Goal: Find specific page/section: Find specific page/section

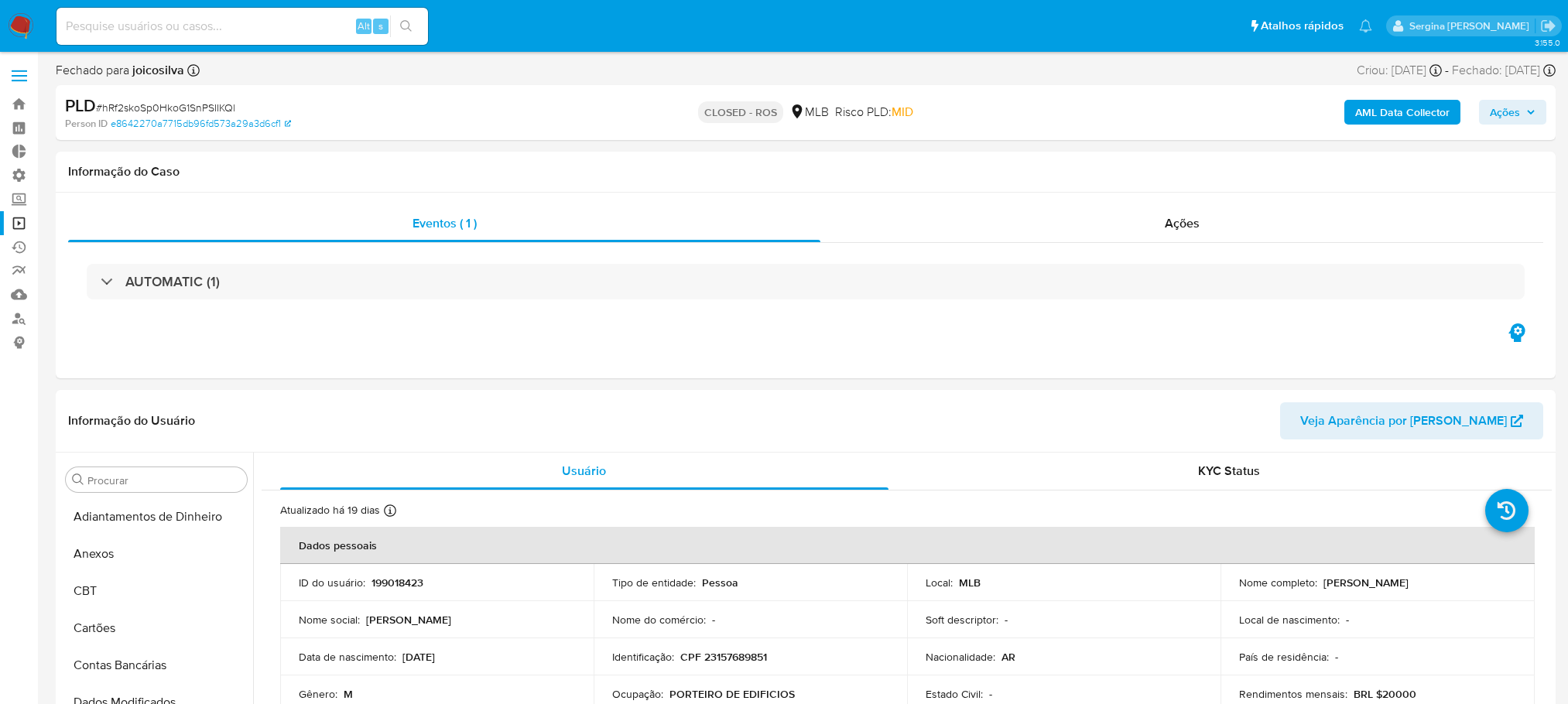
select select "10"
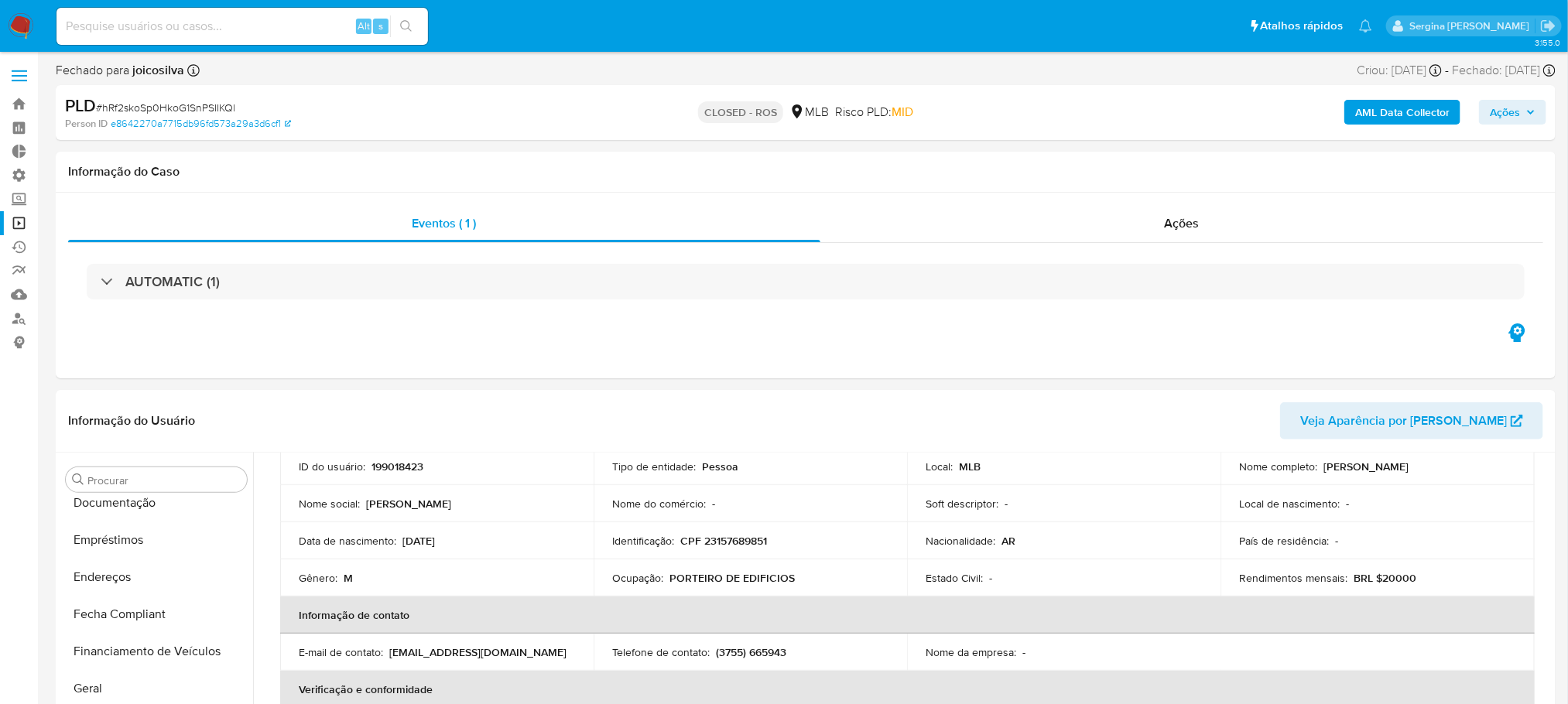
click at [151, 37] on div "Alt s" at bounding box center [242, 27] width 371 height 37
click at [147, 20] on input at bounding box center [242, 26] width 371 height 20
paste input "ZDCqGGO1kW5C9n6JNlBasQ99"
type input "ZDCqGGO1kW5C9n6JNlBasQ99"
click at [400, 23] on icon "search-icon" at bounding box center [406, 27] width 12 height 12
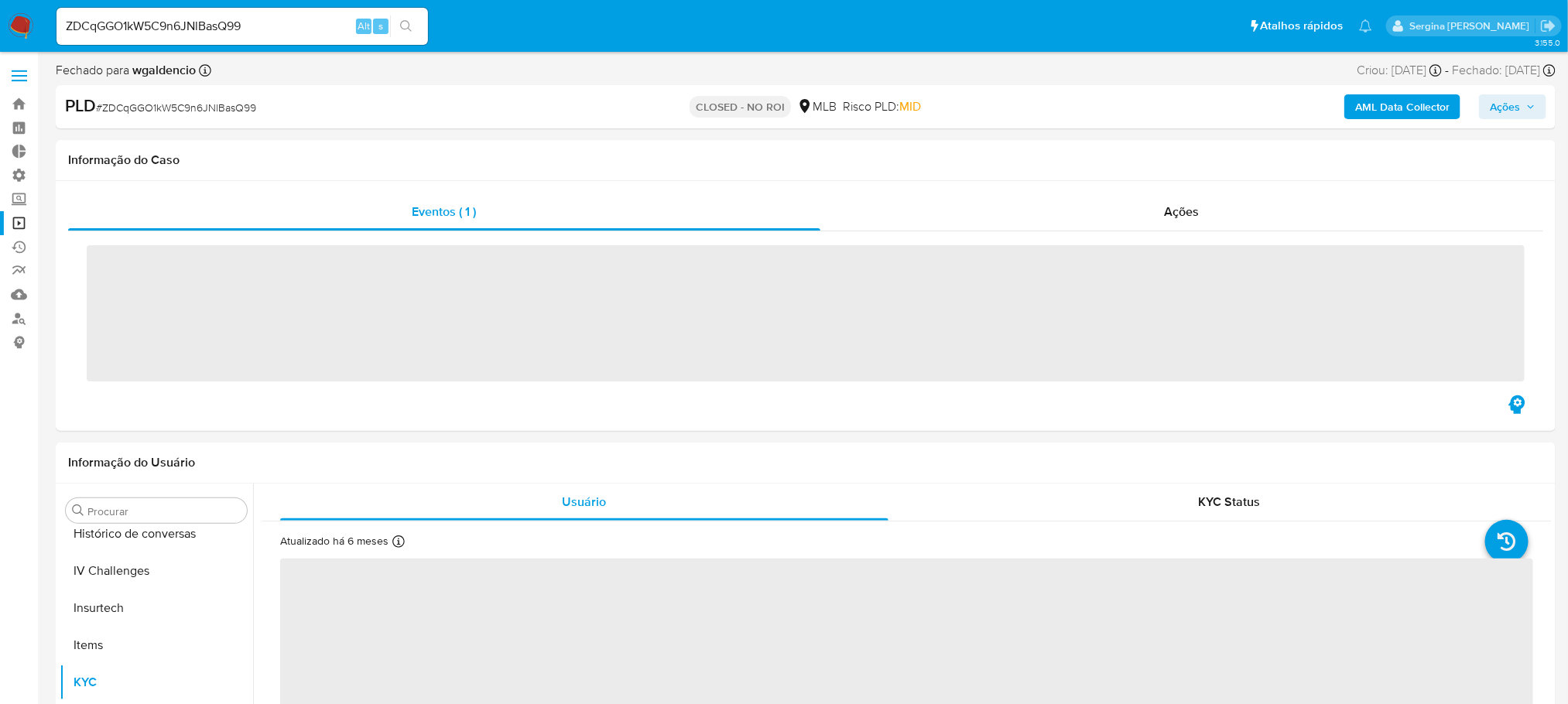
scroll to position [691, 0]
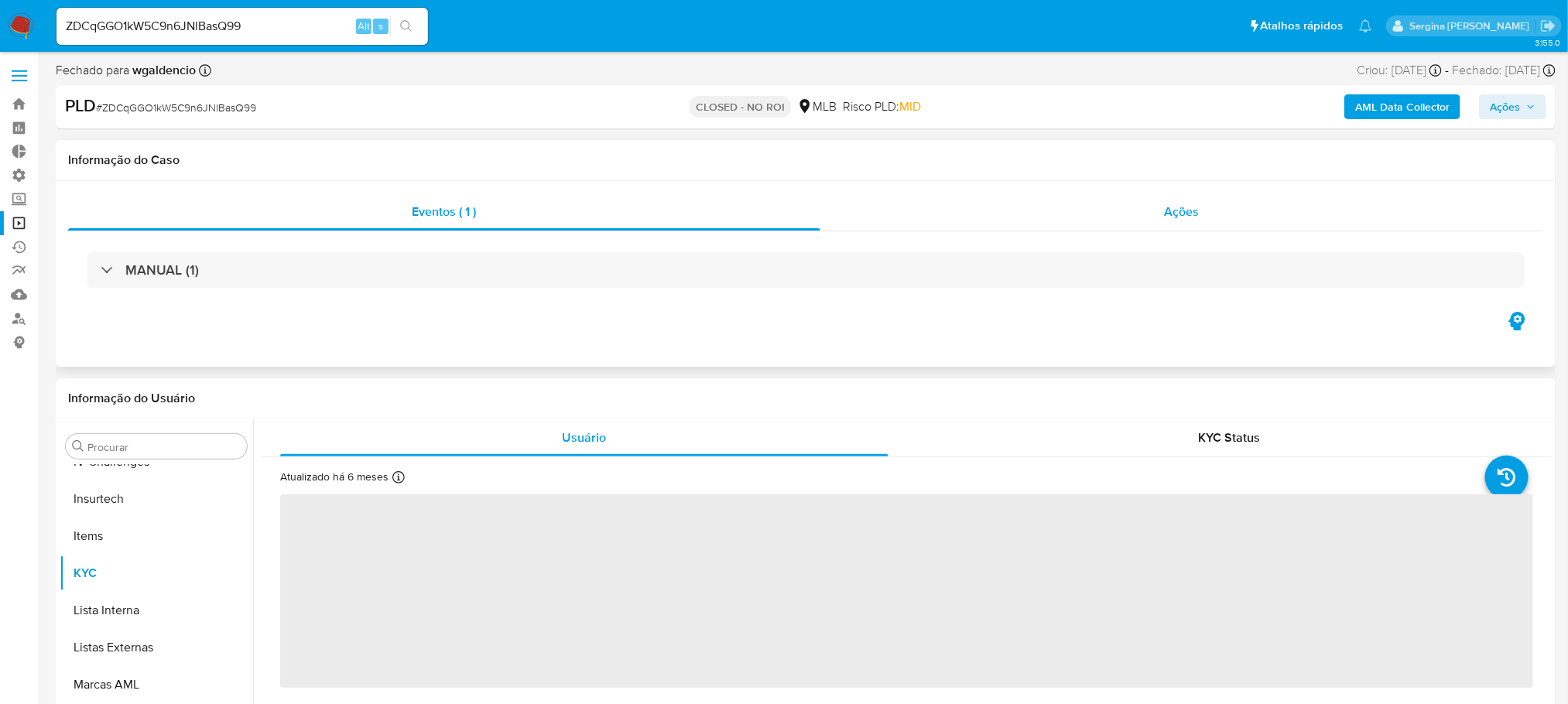
click at [1180, 215] on span "Ações" at bounding box center [1182, 212] width 35 height 18
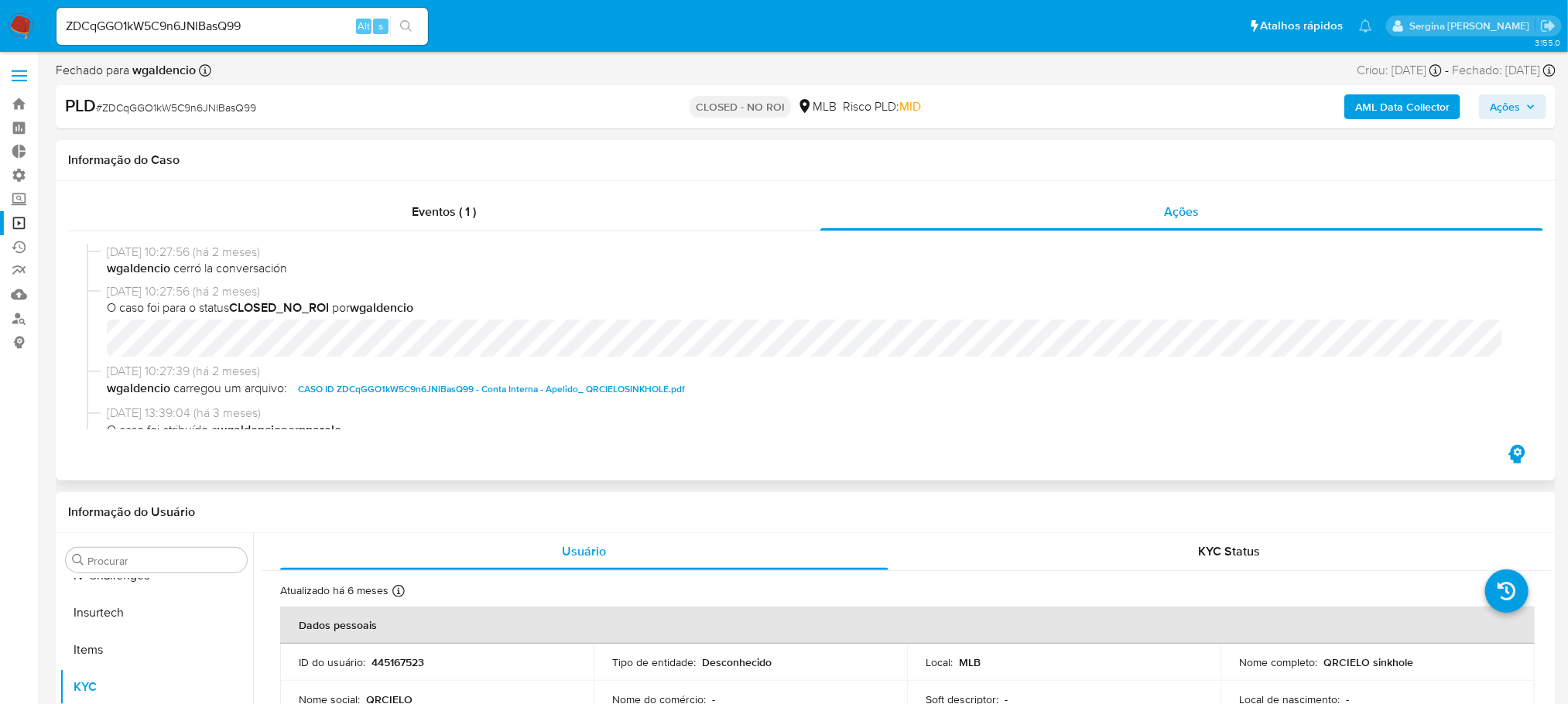
select select "10"
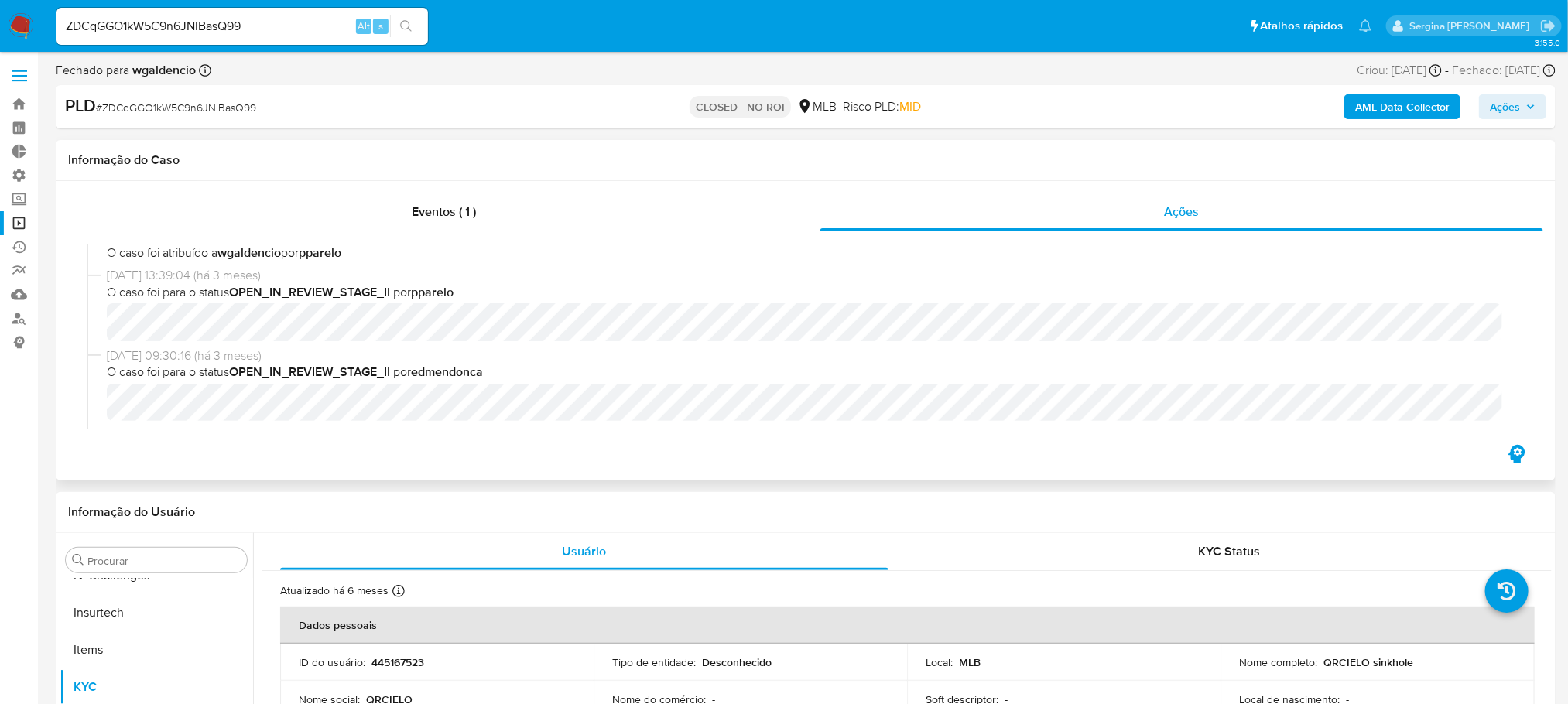
scroll to position [0, 0]
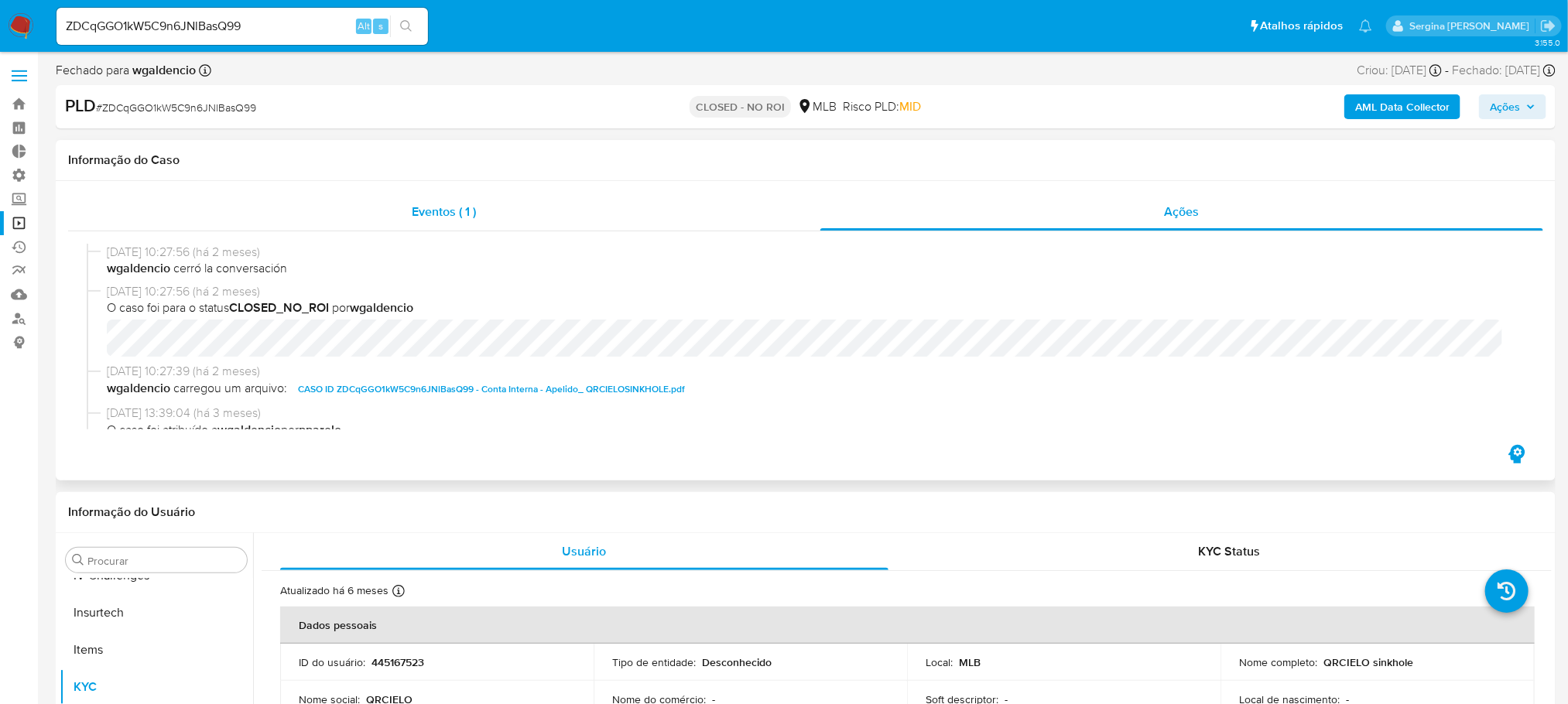
click at [418, 210] on span "Eventos ( 1 )" at bounding box center [444, 212] width 64 height 18
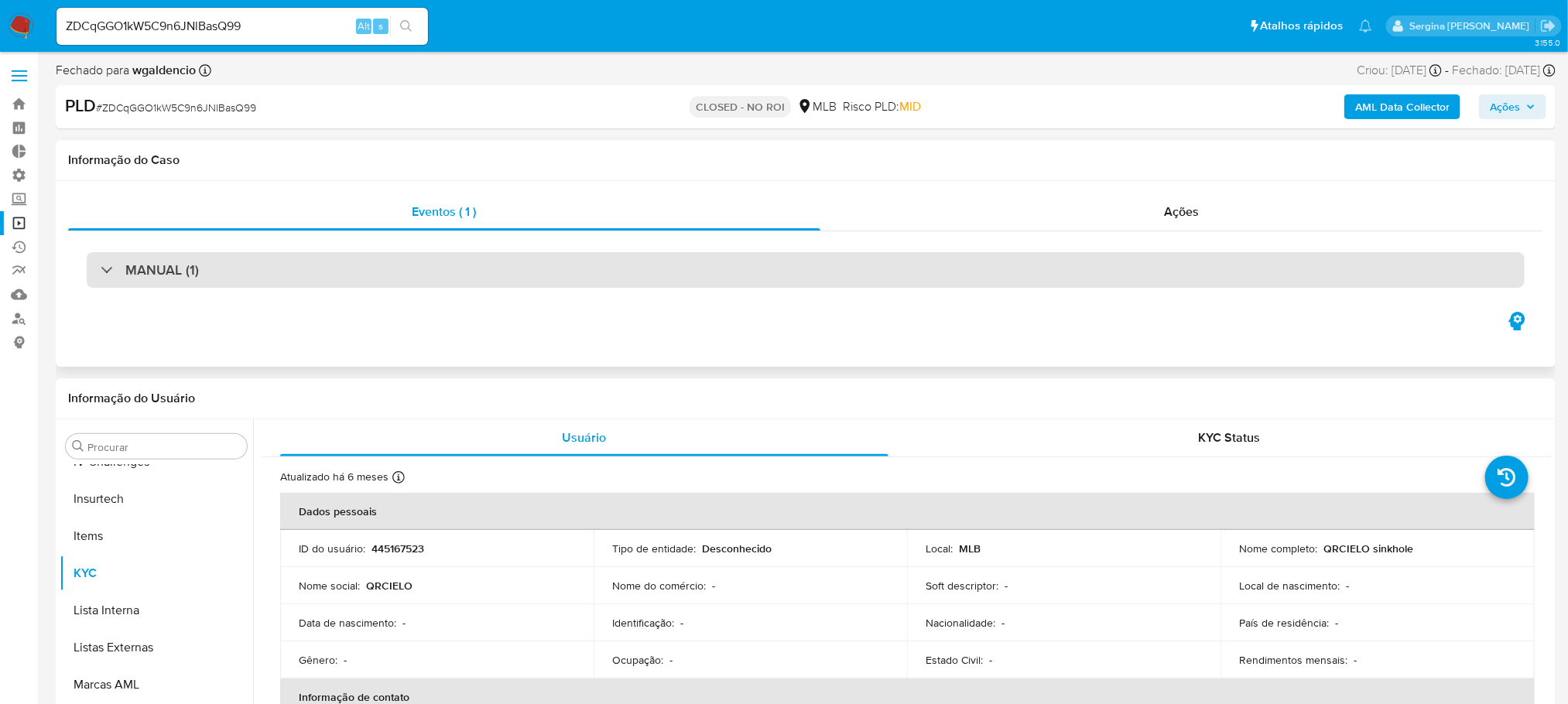
click at [98, 268] on div "MANUAL (1)" at bounding box center [806, 270] width 1438 height 35
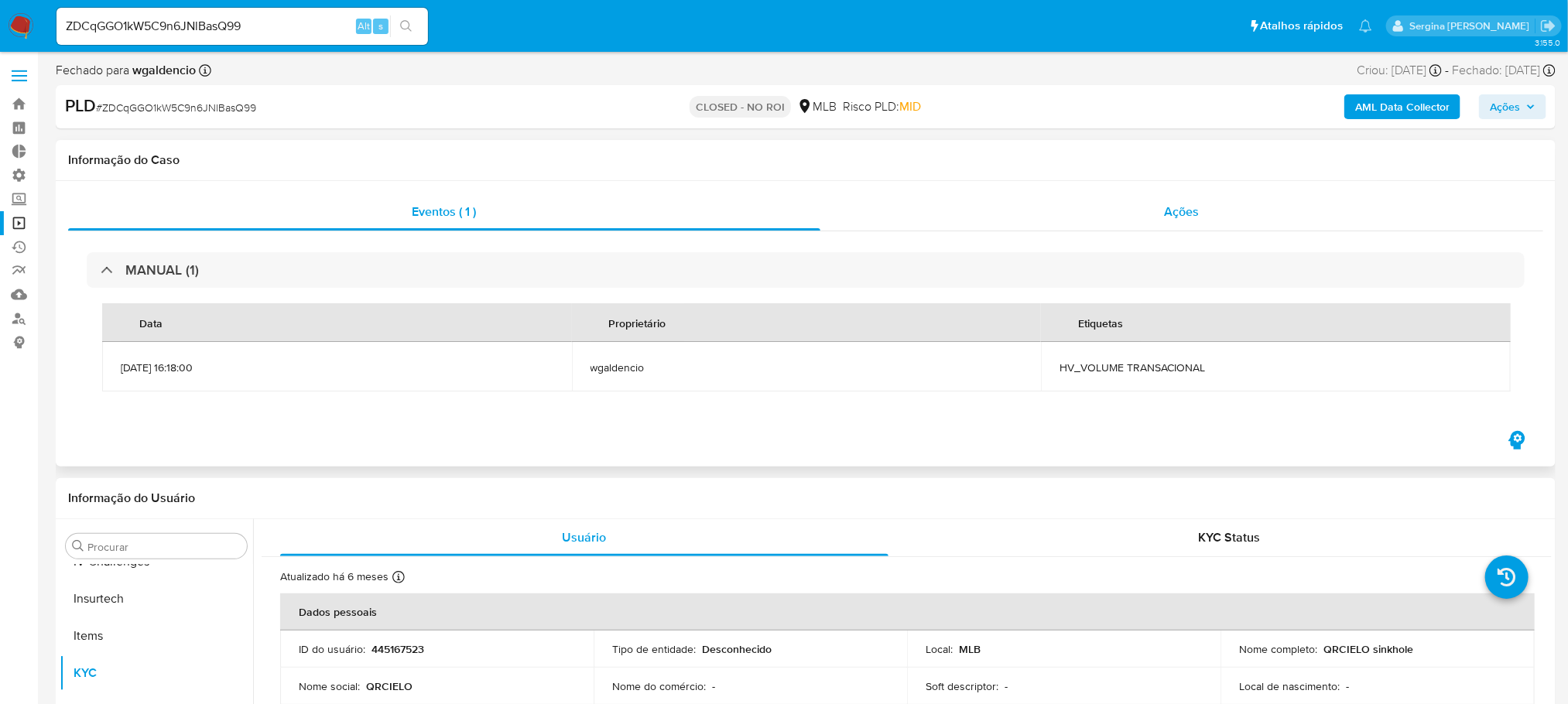
click at [1212, 214] on div "Ações" at bounding box center [1181, 212] width 722 height 37
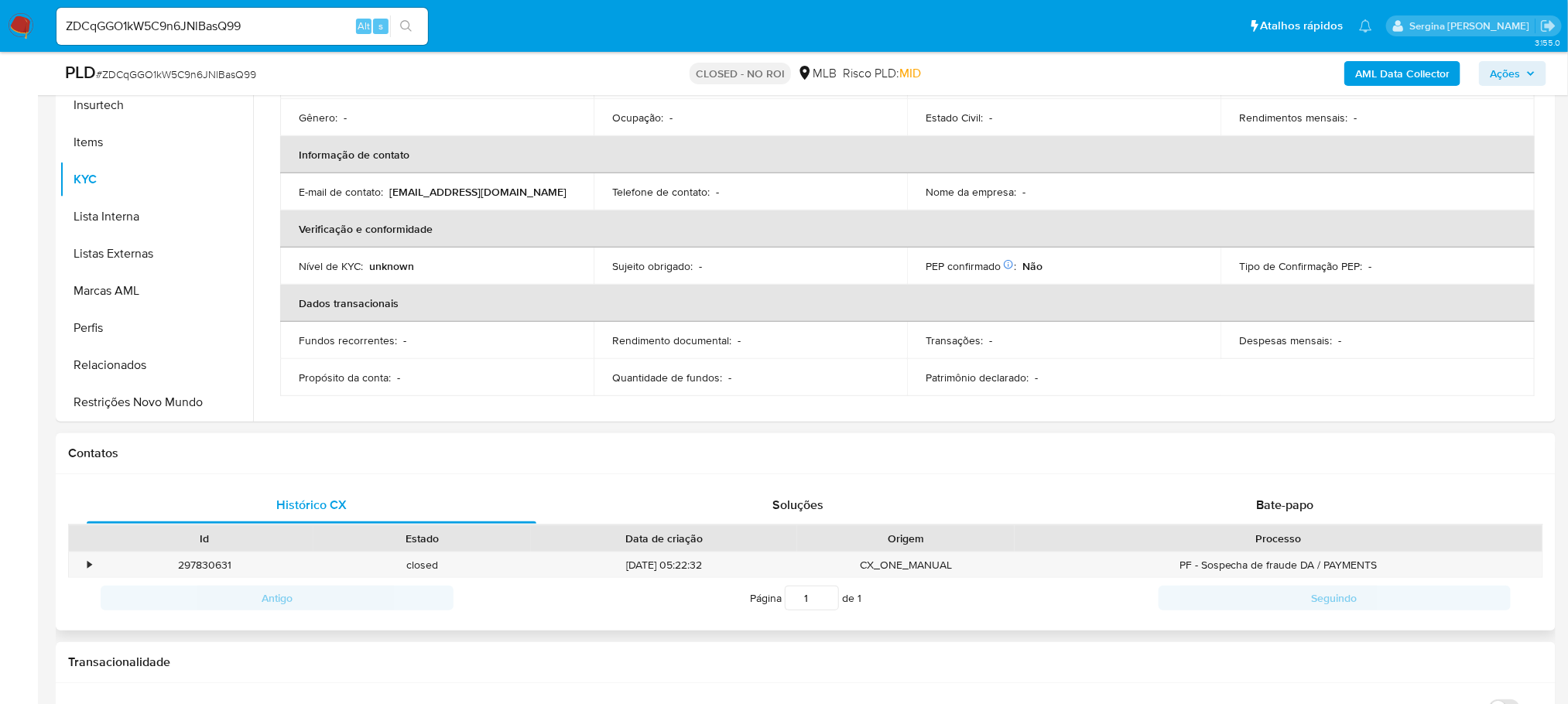
scroll to position [581, 0]
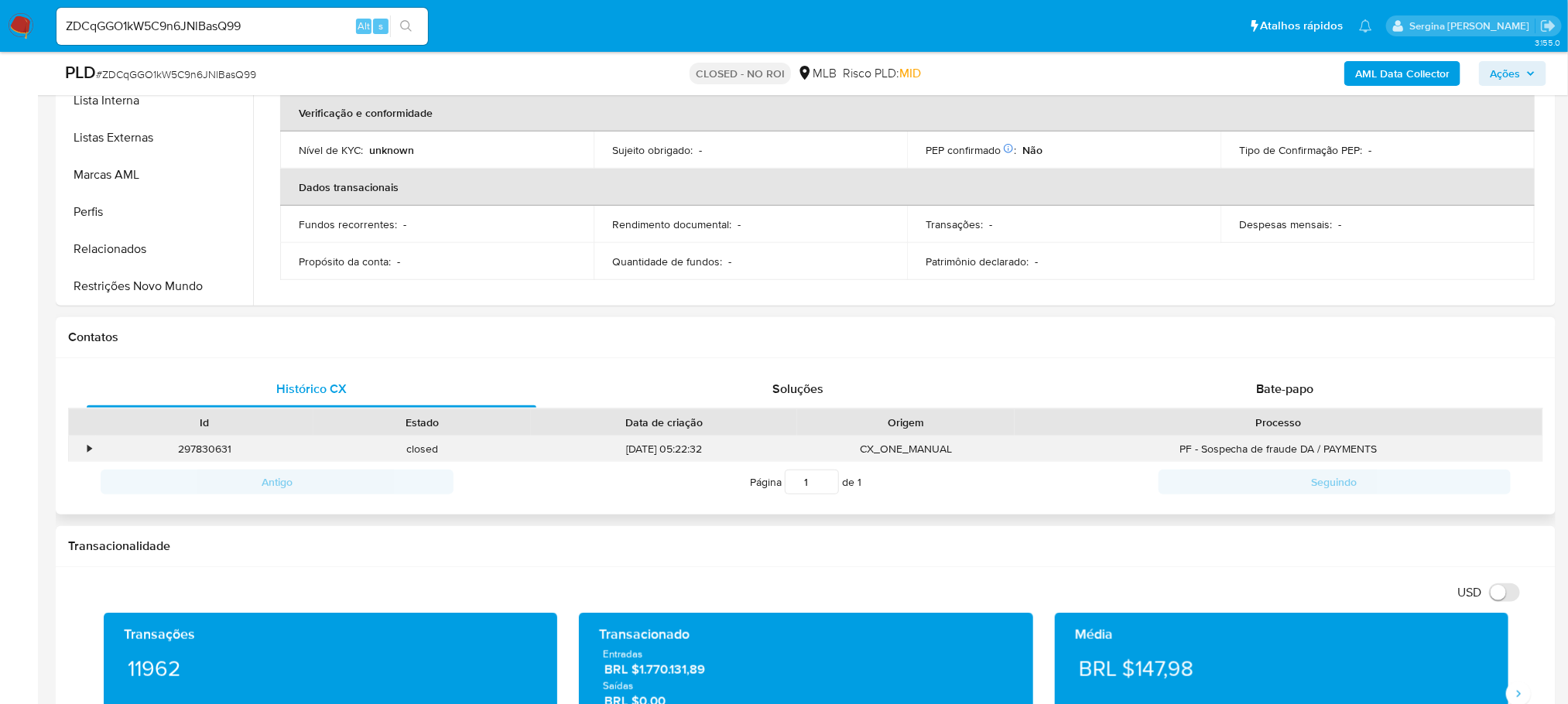
click at [89, 450] on div "•" at bounding box center [90, 450] width 4 height 15
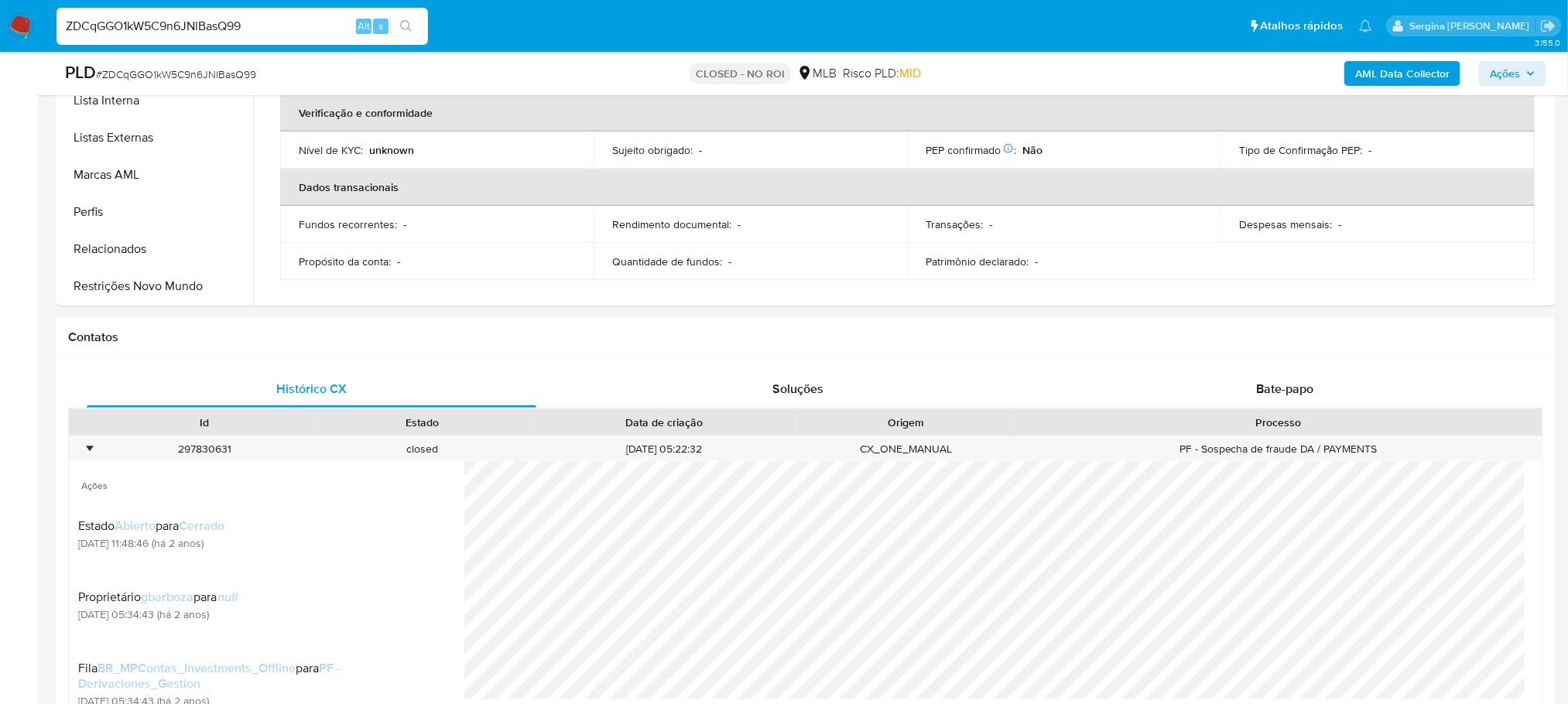
drag, startPoint x: 319, startPoint y: 27, endPoint x: 0, endPoint y: 21, distance: 319.1
click at [0, 21] on nav "Pausado Ver notificaciones ZDCqGGO1kW5C9n6JNlBasQ99 Alt s Atalhos rápidos Presi…" at bounding box center [784, 26] width 1568 height 51
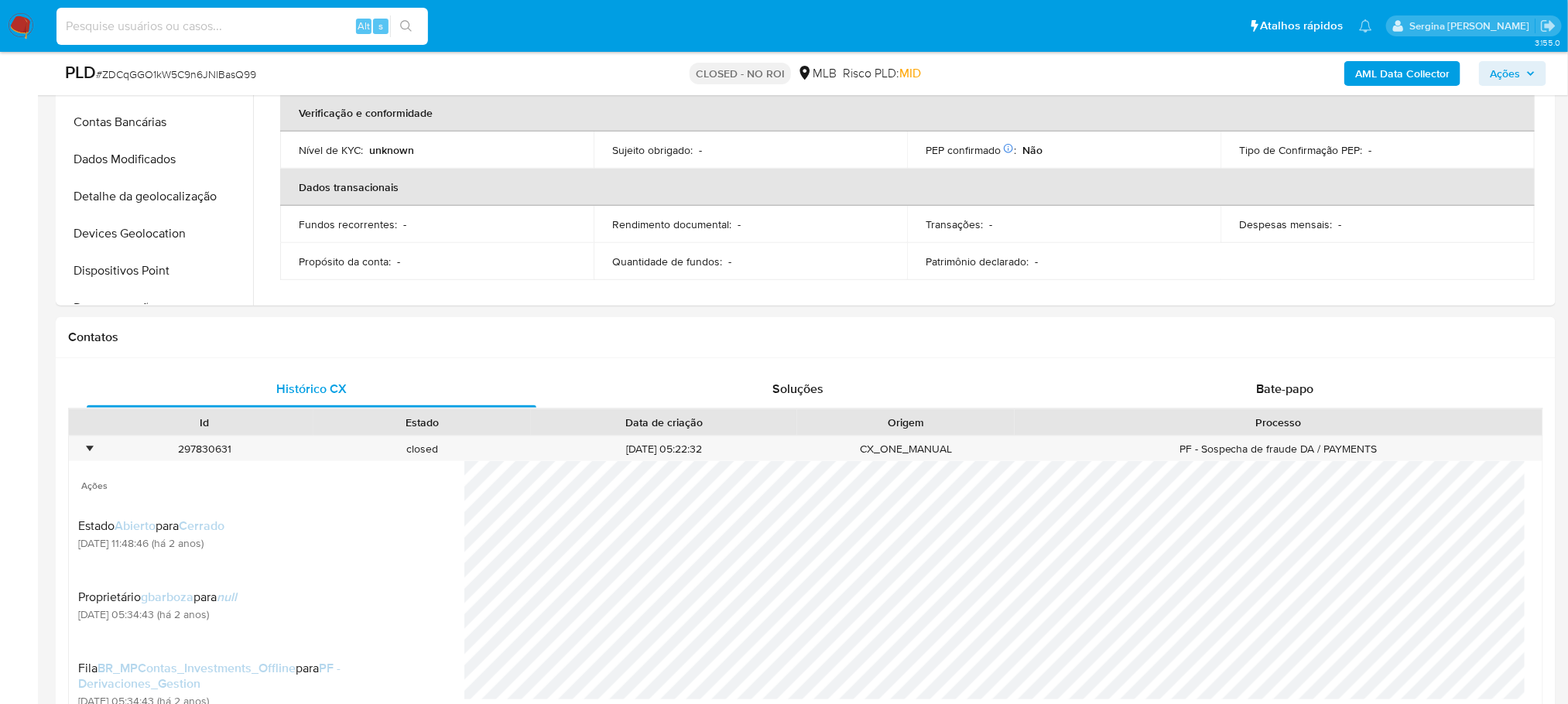
scroll to position [0, 0]
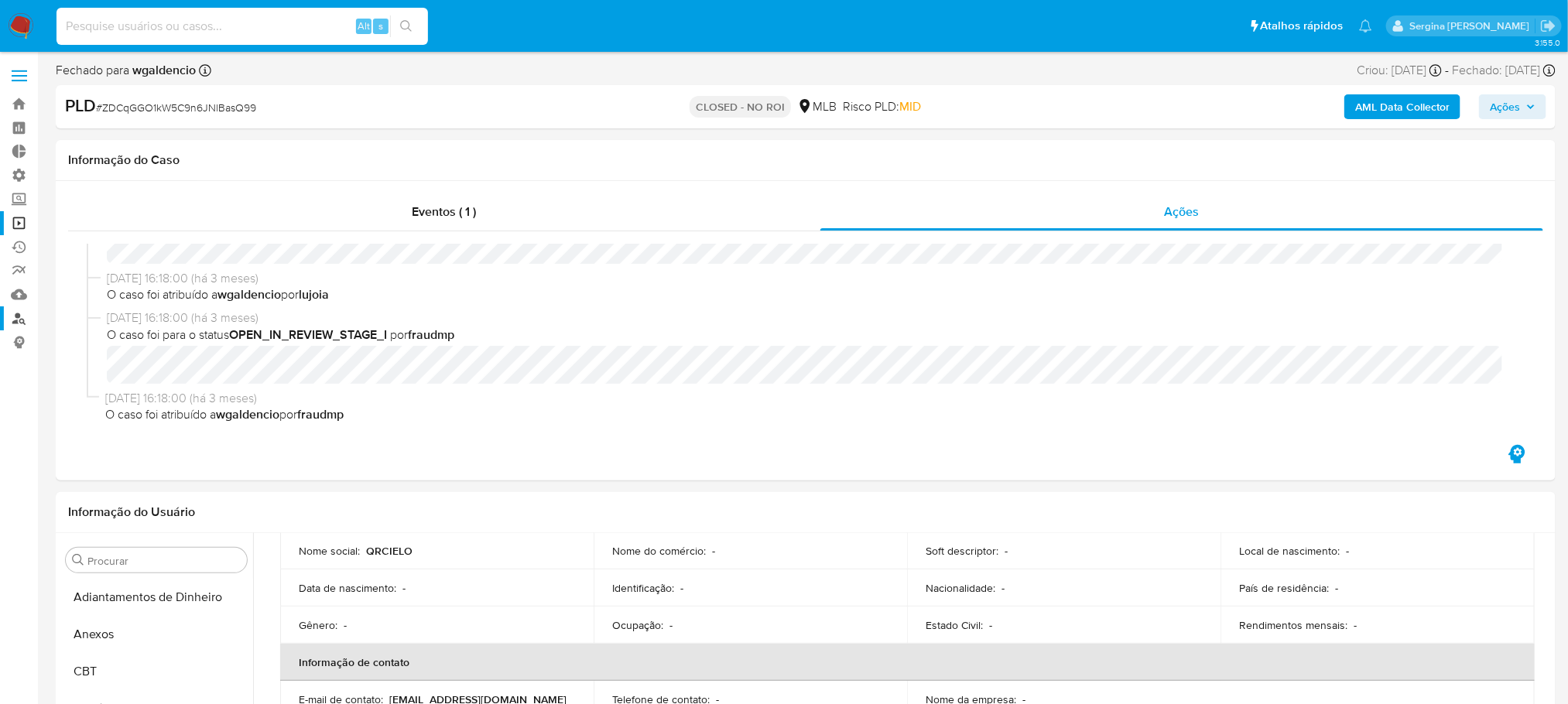
click at [20, 316] on link "Localizador de pessoas" at bounding box center [92, 318] width 184 height 24
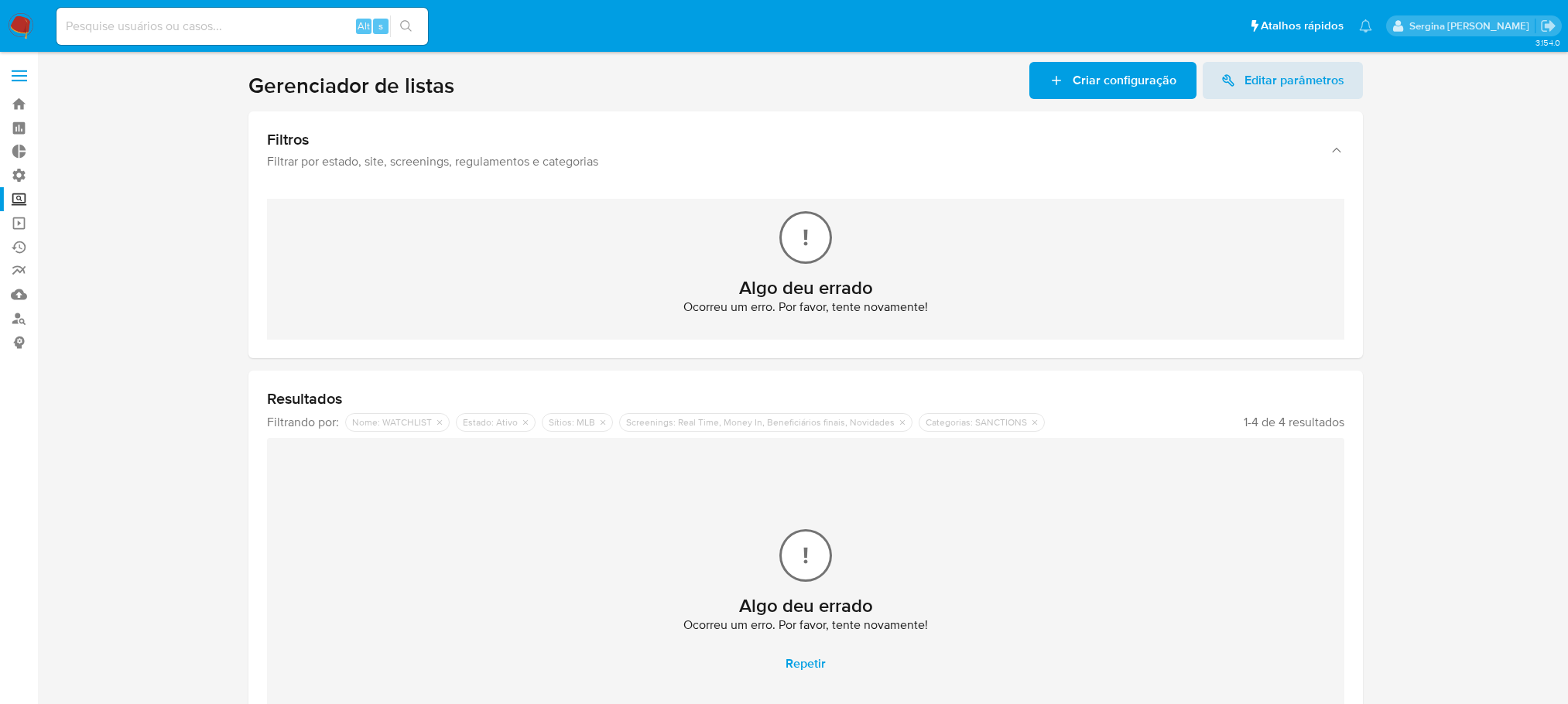
scroll to position [98, 0]
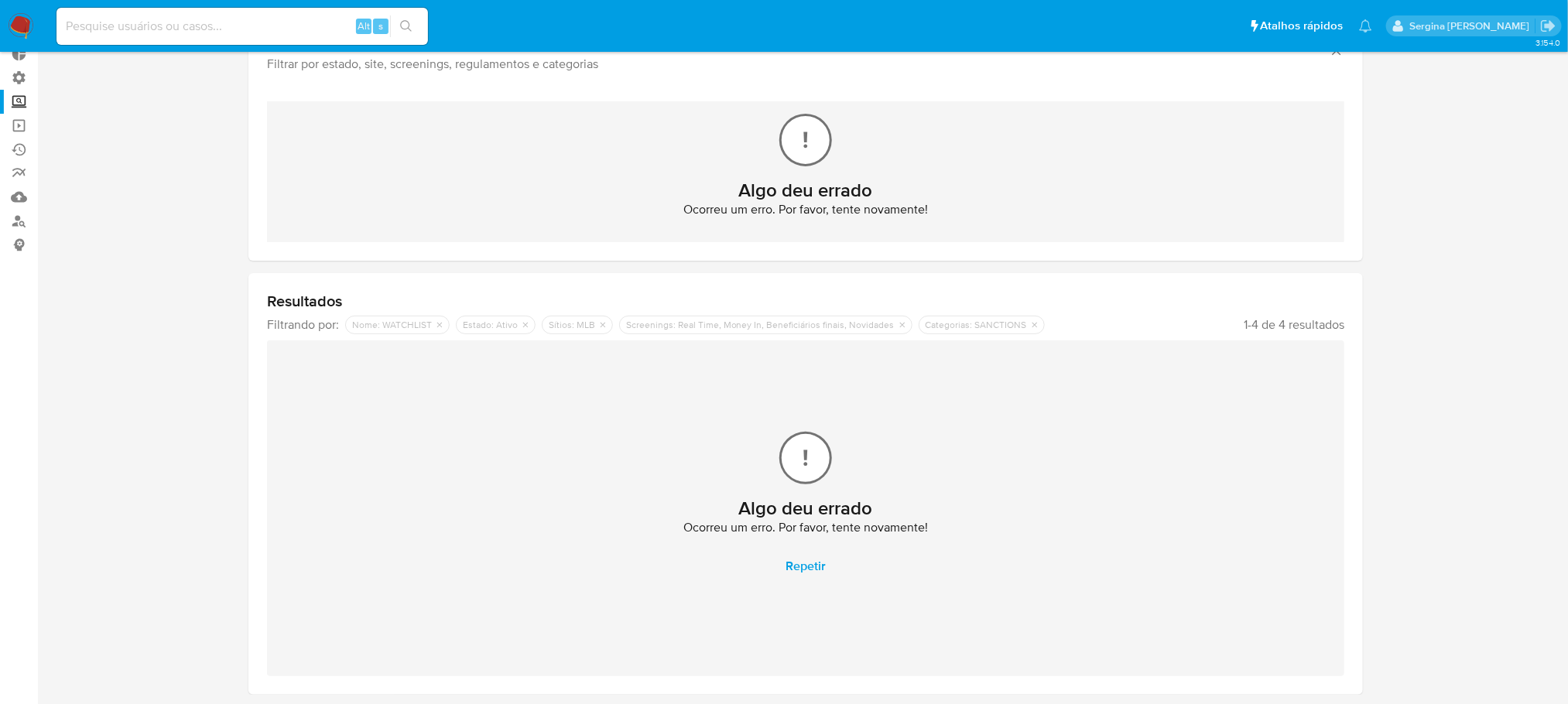
click at [166, 19] on input at bounding box center [242, 26] width 371 height 20
paste input "N2NwyvDM1HnNl7IqO146wWfz"
type input "N2NwyvDM1HnNl7IqO146wWfz"
click at [404, 26] on icon "search-icon" at bounding box center [406, 27] width 12 height 12
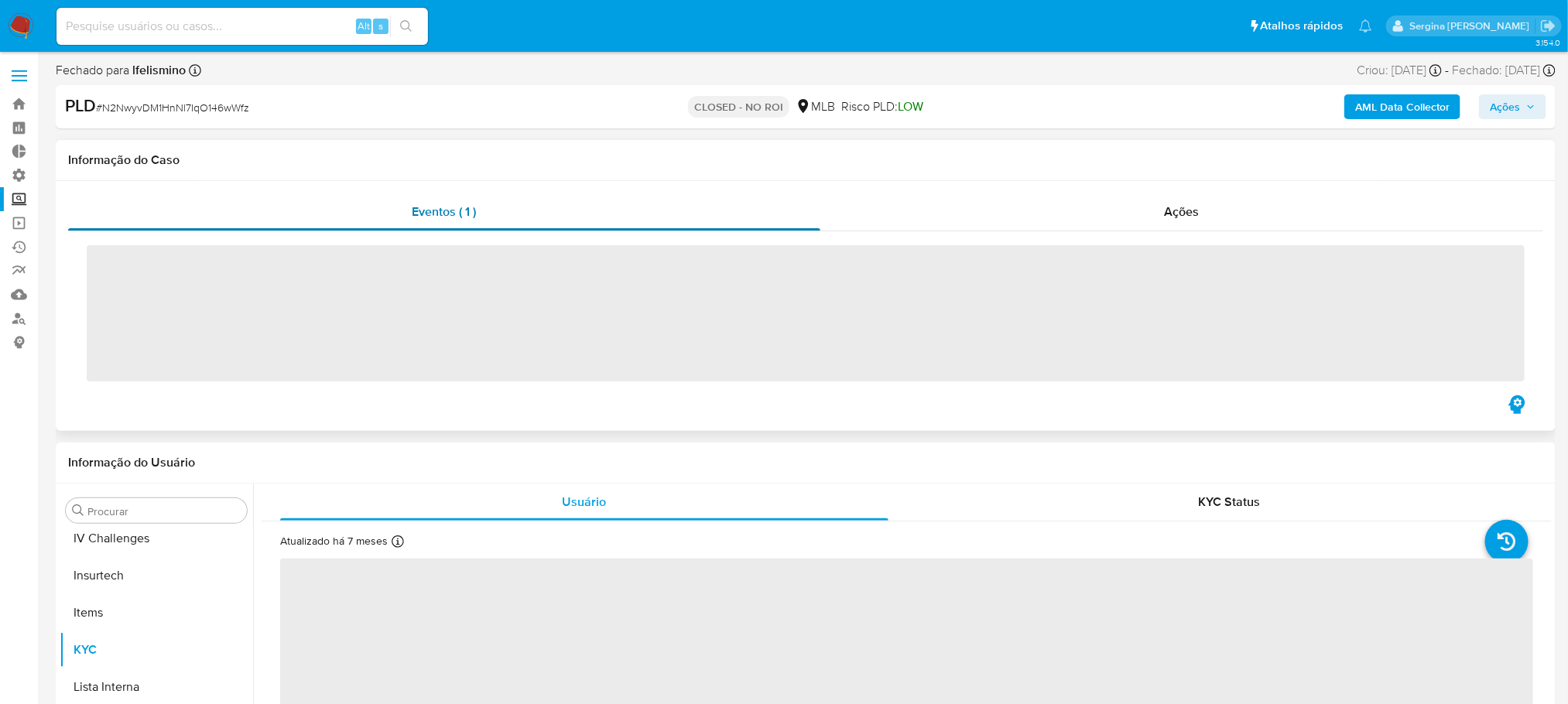
scroll to position [691, 0]
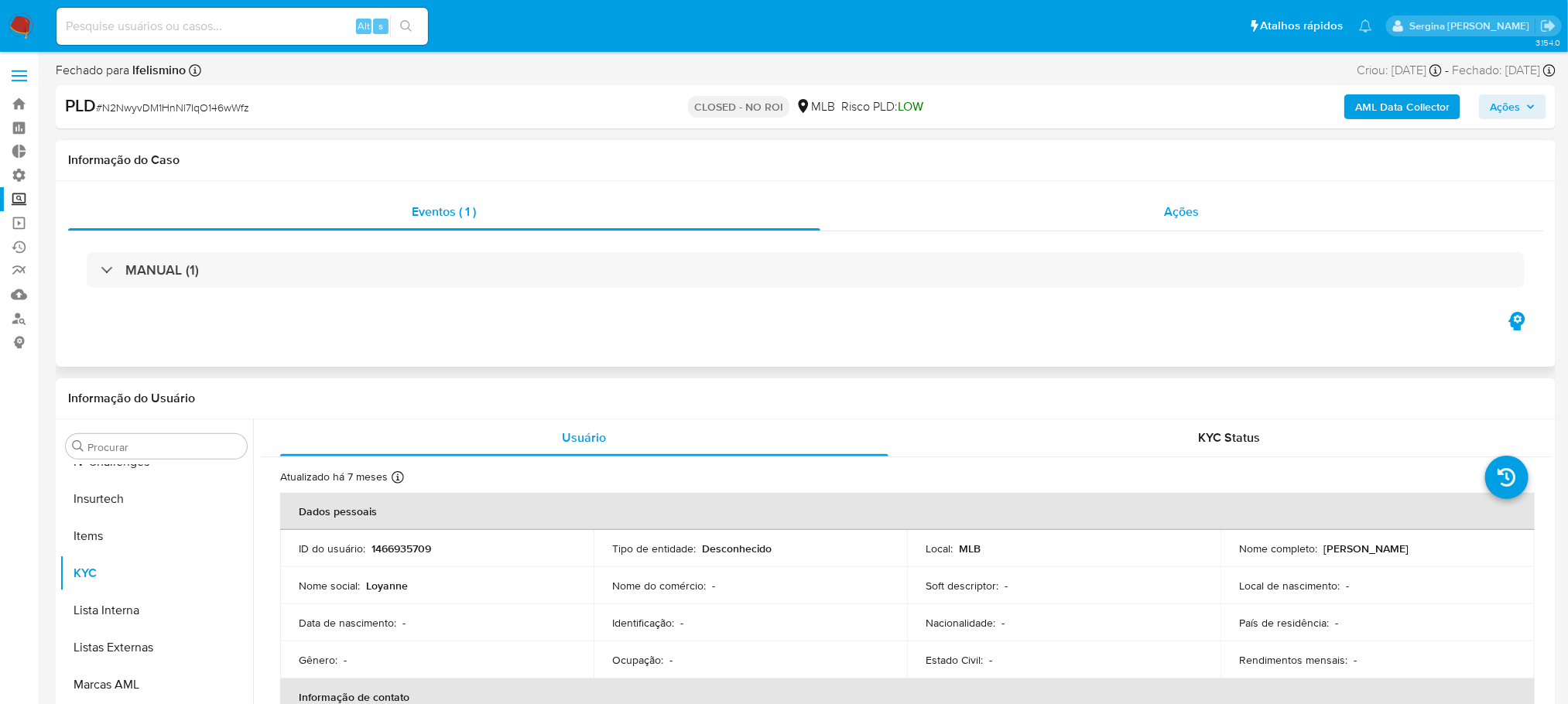
select select "10"
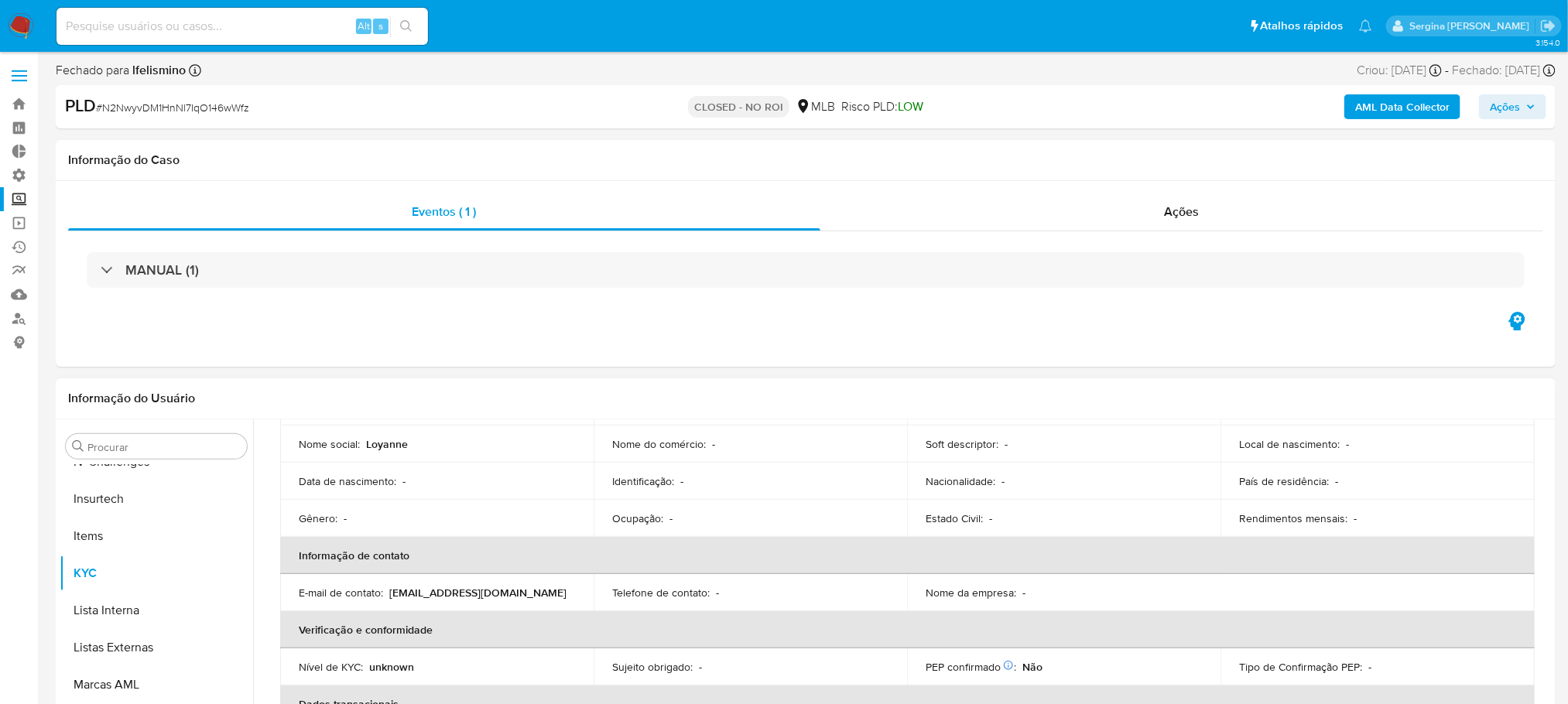
scroll to position [149, 0]
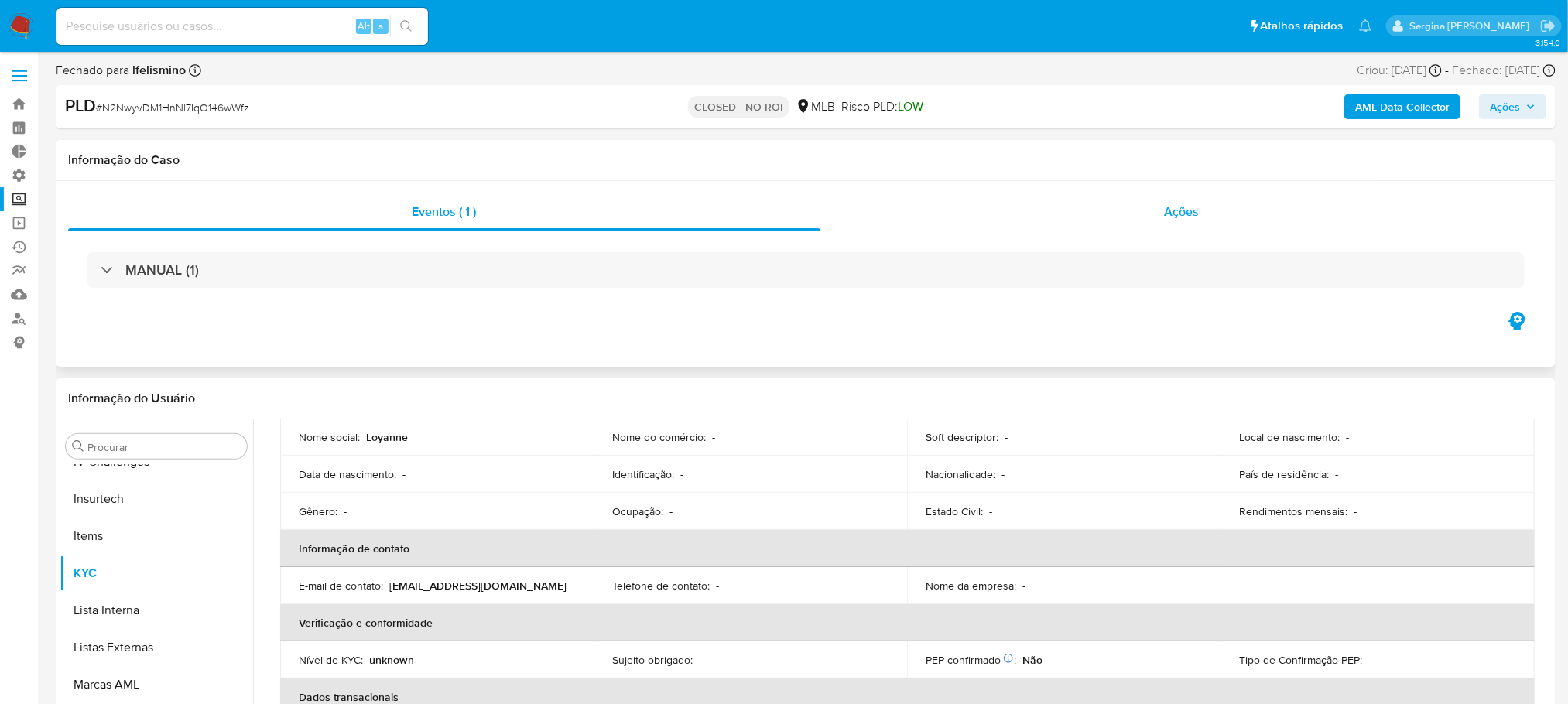
click at [1157, 212] on div "Ações" at bounding box center [1181, 212] width 722 height 37
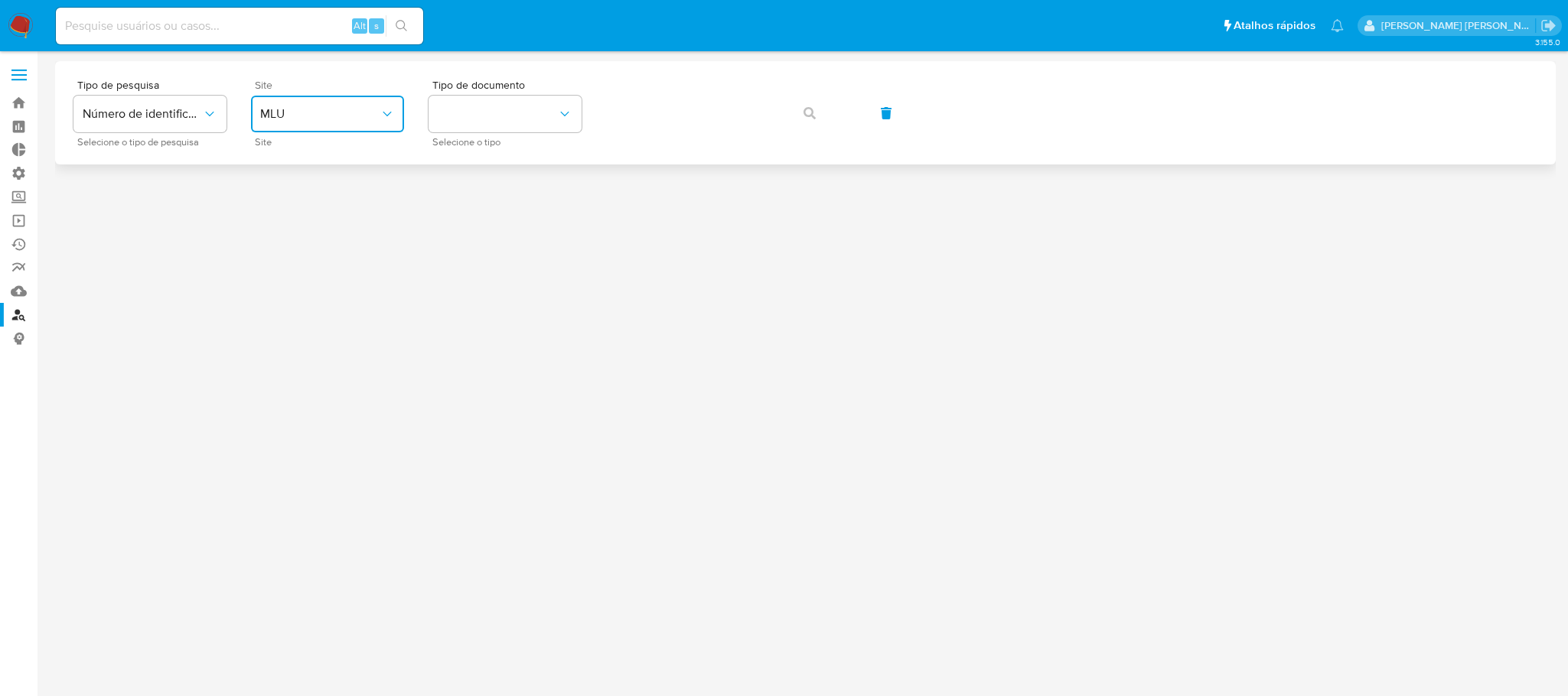
click at [313, 110] on span "MLU" at bounding box center [320, 113] width 119 height 15
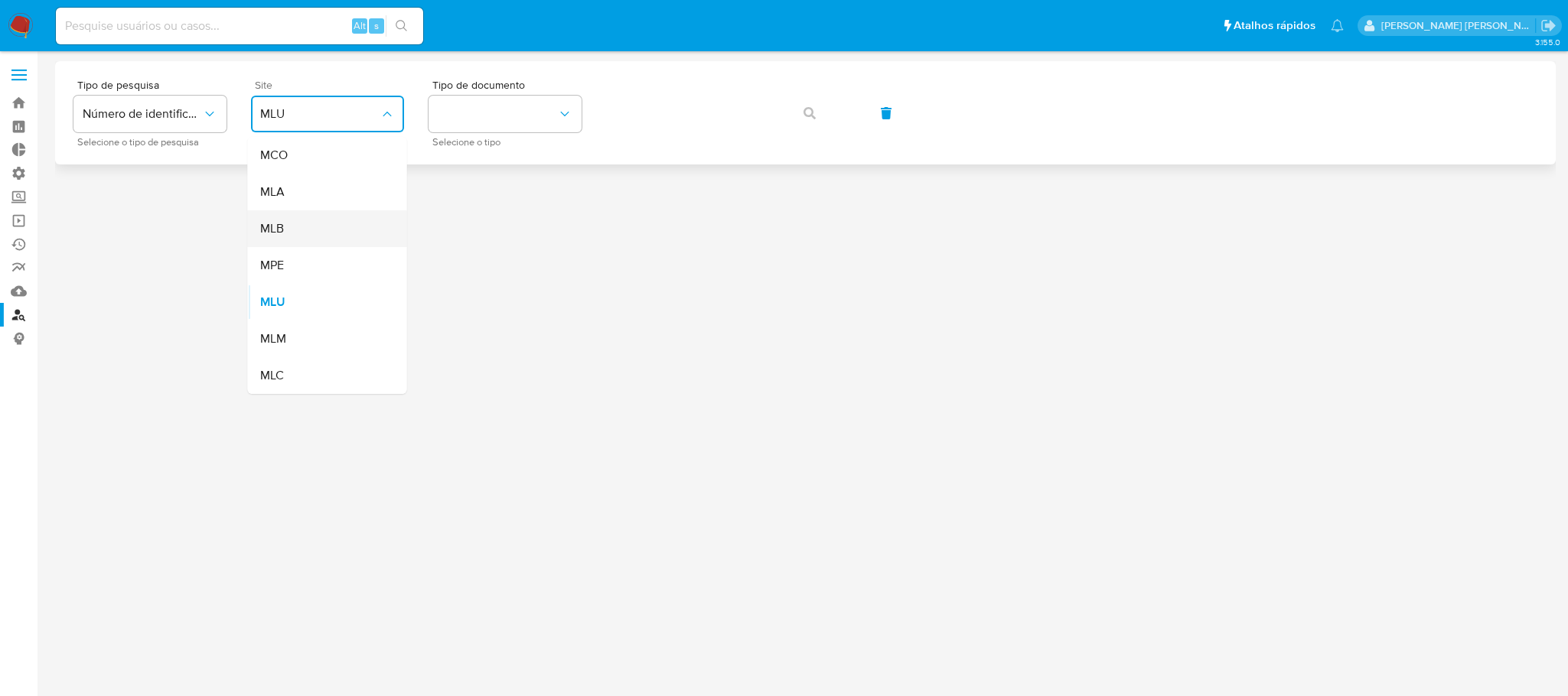
click at [327, 224] on div "MLB" at bounding box center [323, 229] width 125 height 37
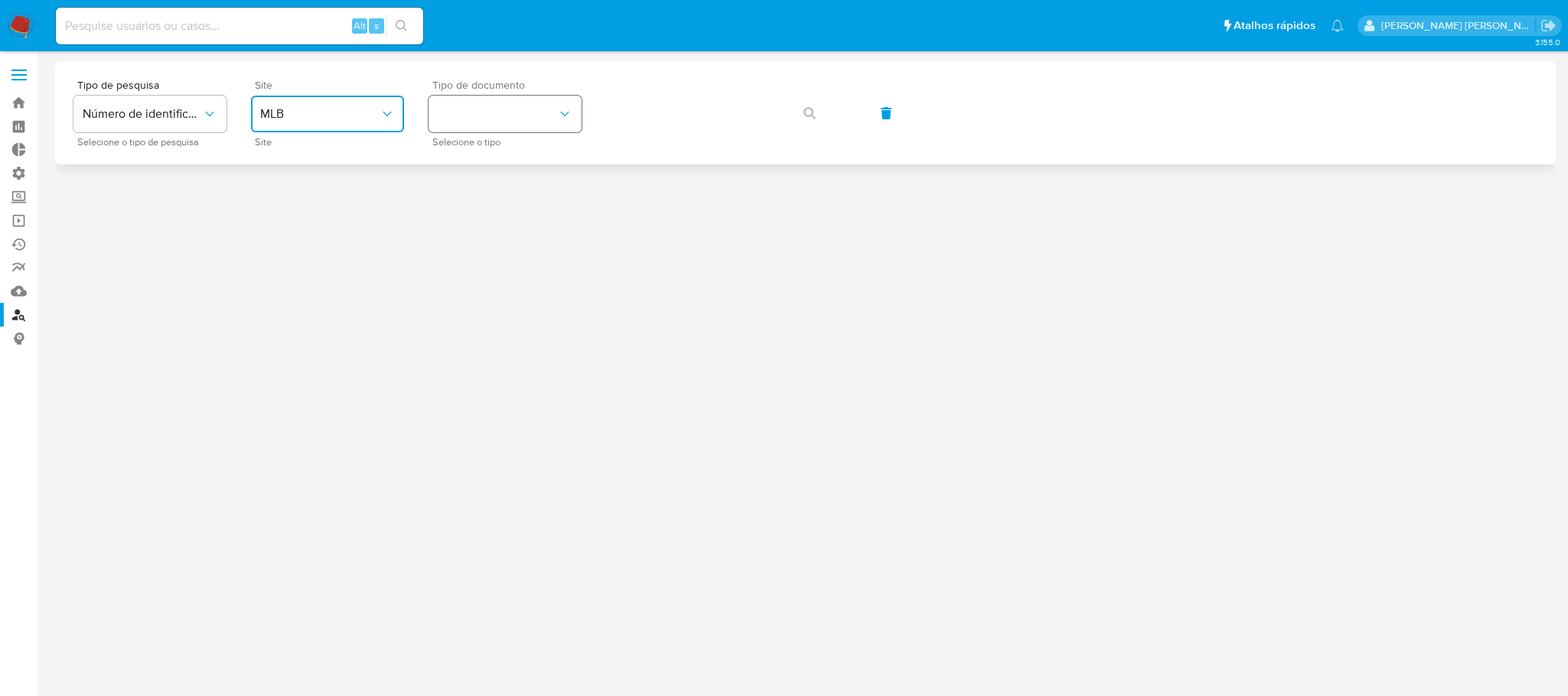
click at [464, 111] on button "identificationType" at bounding box center [505, 114] width 153 height 37
click at [469, 163] on div "CNPJ CNPJ" at bounding box center [500, 162] width 125 height 52
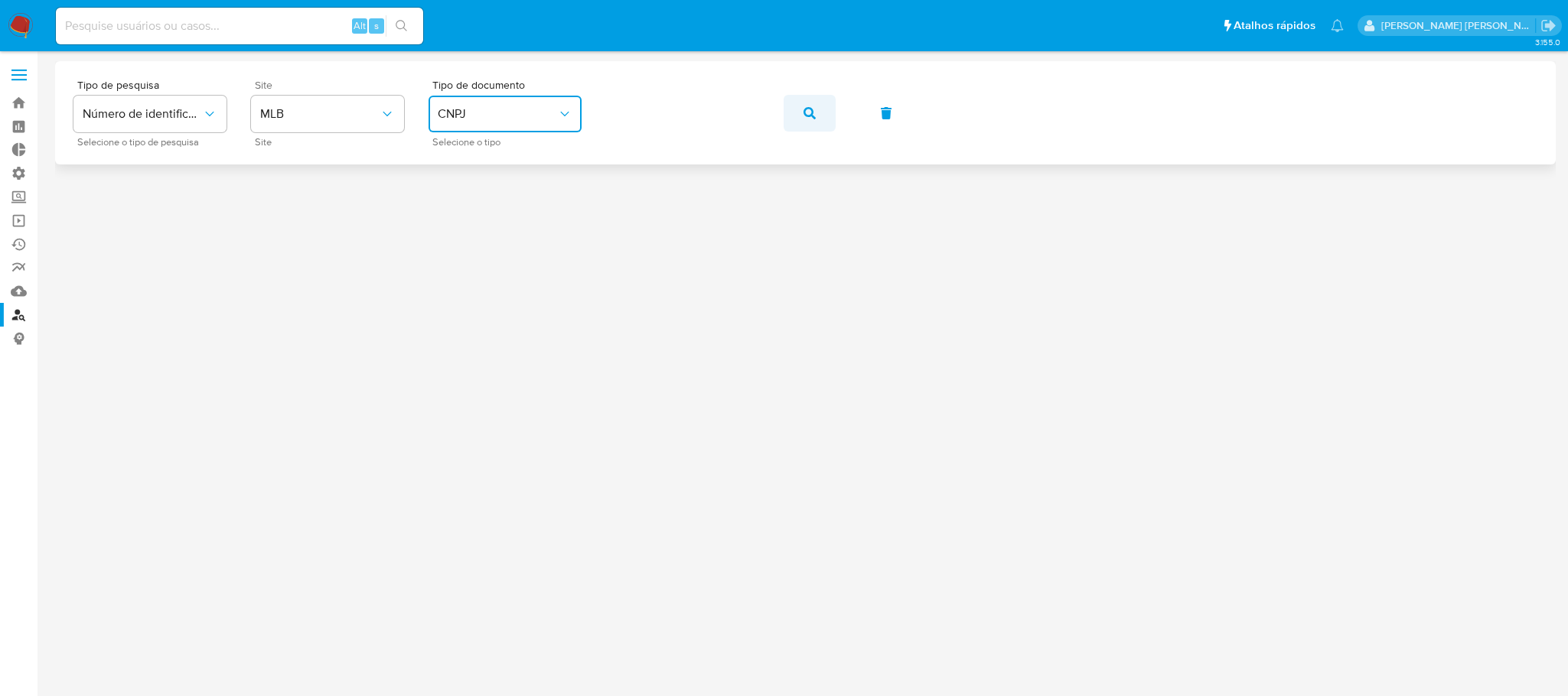
click at [804, 107] on icon "button" at bounding box center [810, 113] width 12 height 12
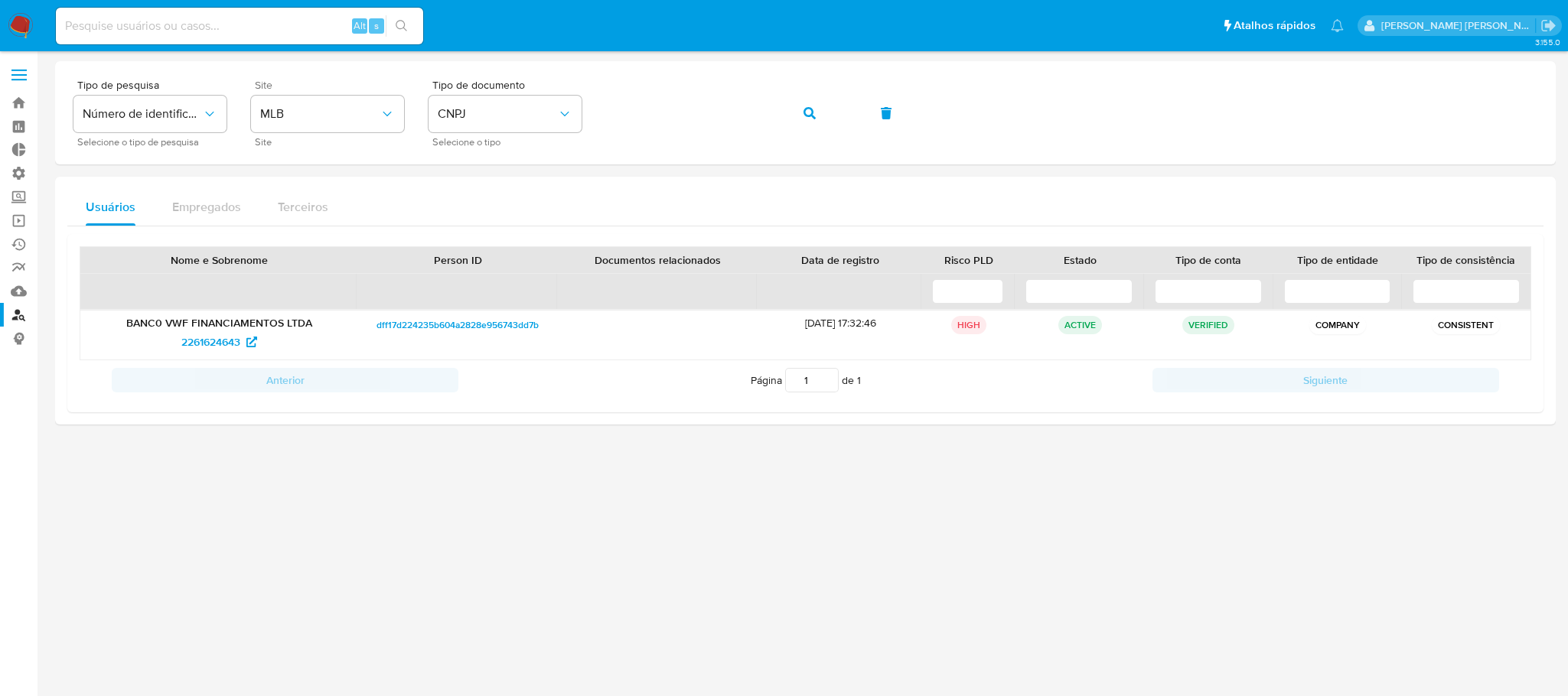
click at [147, 25] on input at bounding box center [239, 25] width 367 height 20
paste input "N2NwyvDM1HnNl7IqO146wWfz"
type input "N2NwyvDM1HnNl7IqO146wWfz"
click at [407, 27] on icon "search-icon" at bounding box center [401, 26] width 12 height 12
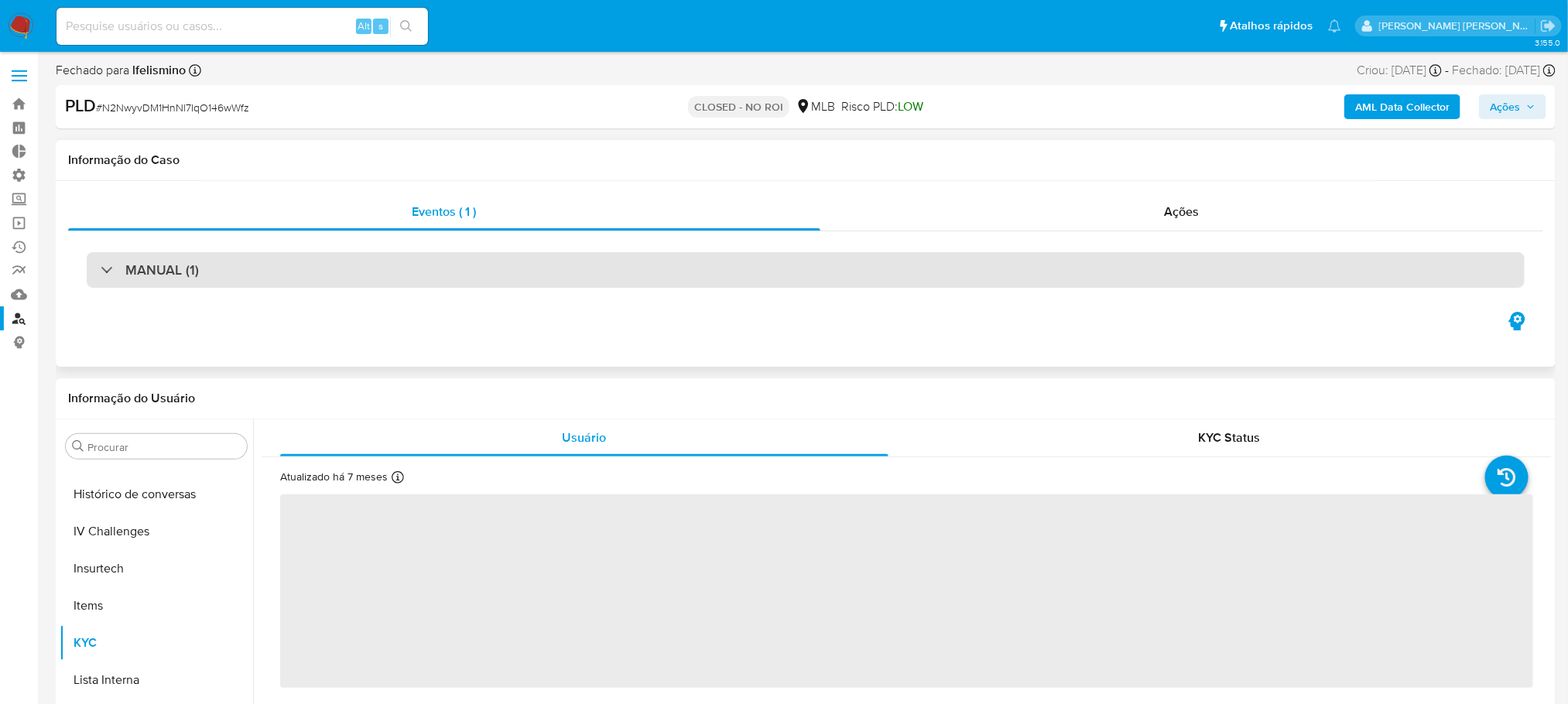
scroll to position [691, 0]
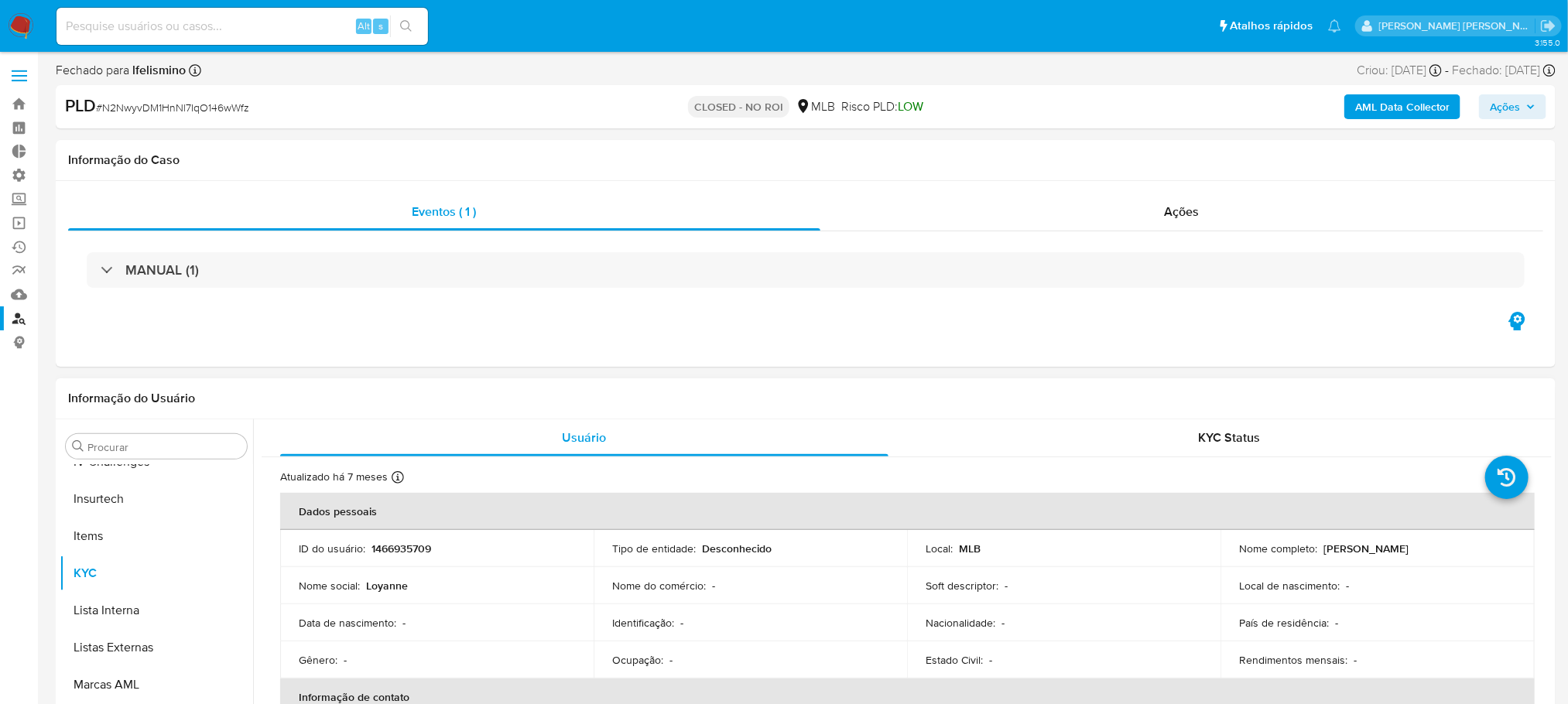
select select "10"
click at [196, 21] on input at bounding box center [242, 26] width 371 height 20
paste input "d2FsQEs8uiA8HdEoG0wAaEox"
type input "d2FsQEs8uiA8HdEoG0wAaEox"
click at [402, 20] on icon "search-icon" at bounding box center [406, 27] width 12 height 12
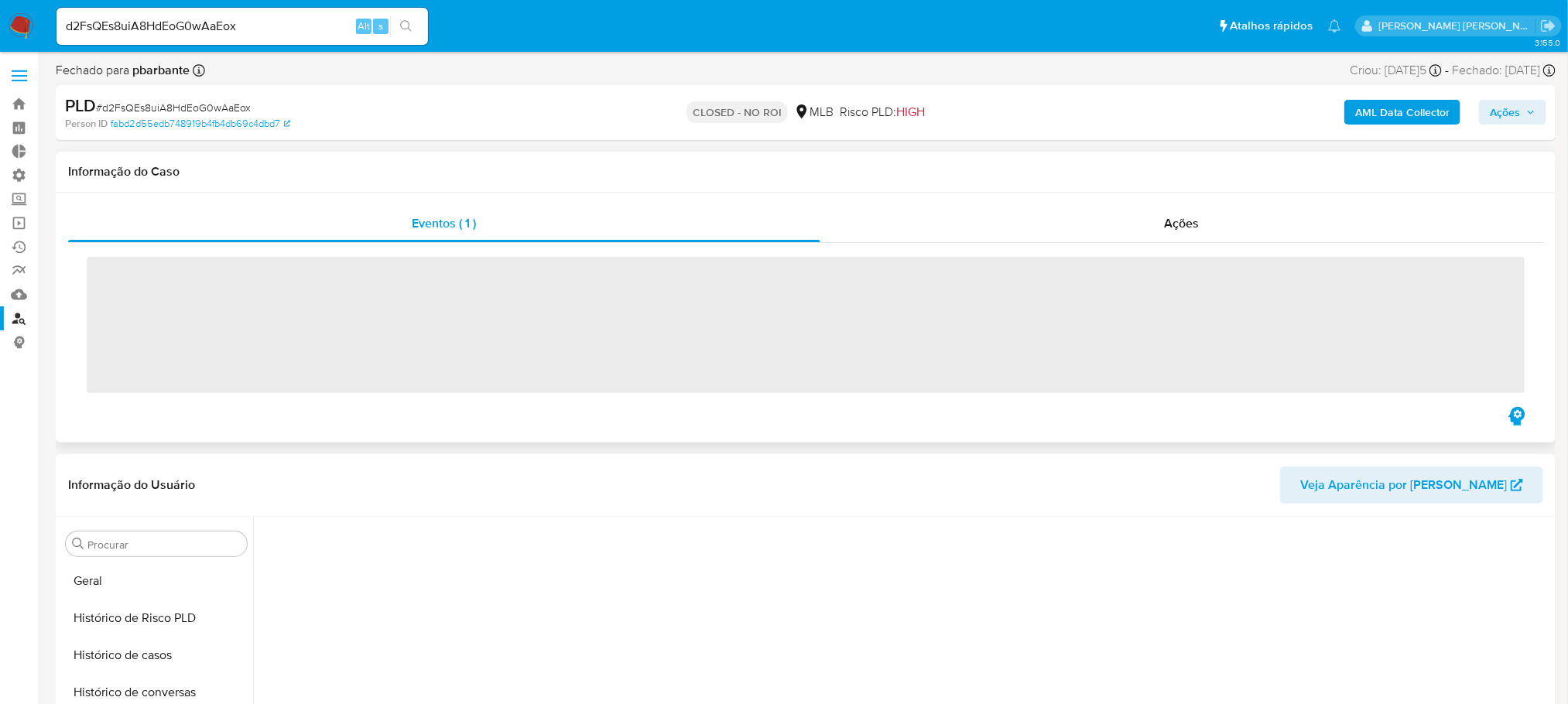
scroll to position [691, 0]
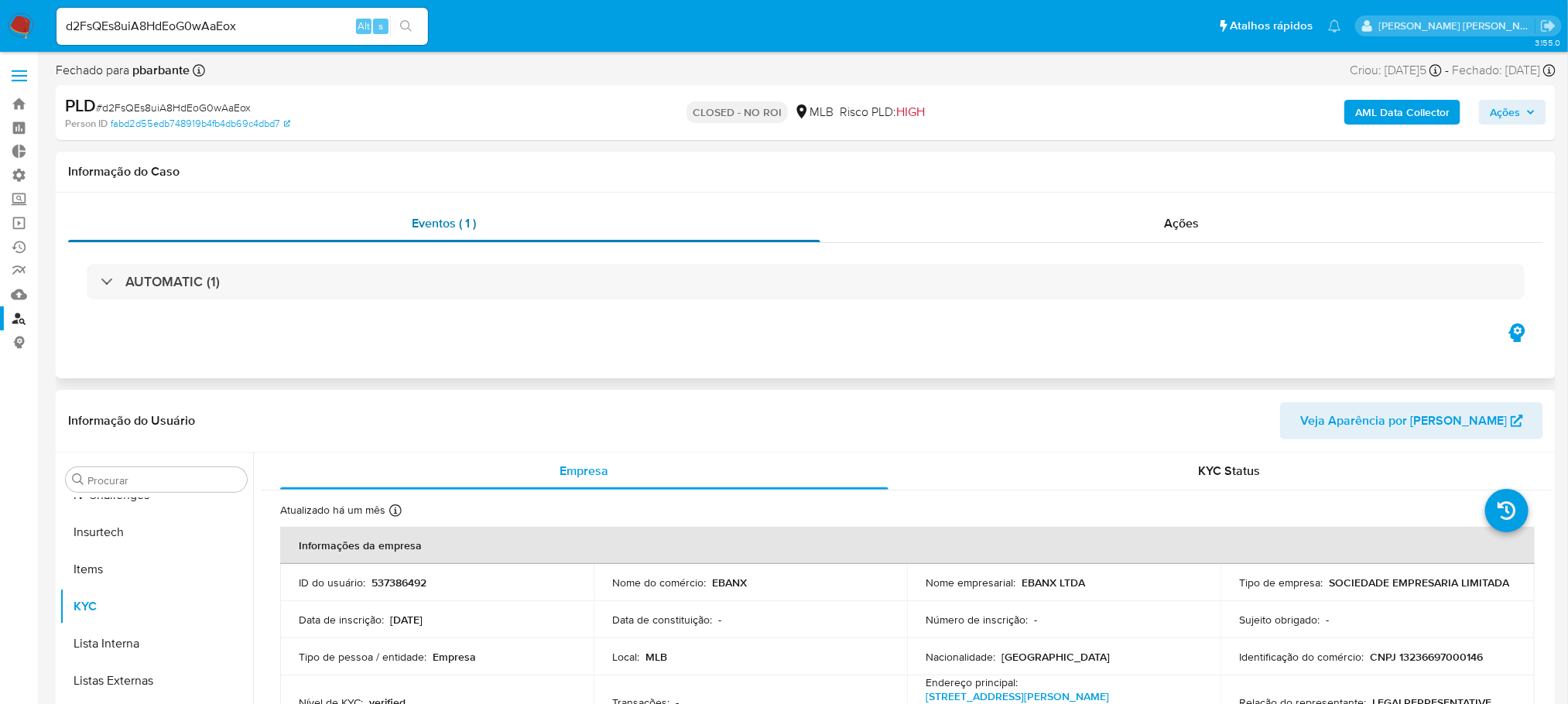
select select "10"
click at [1197, 230] on span "Ações" at bounding box center [1182, 223] width 35 height 18
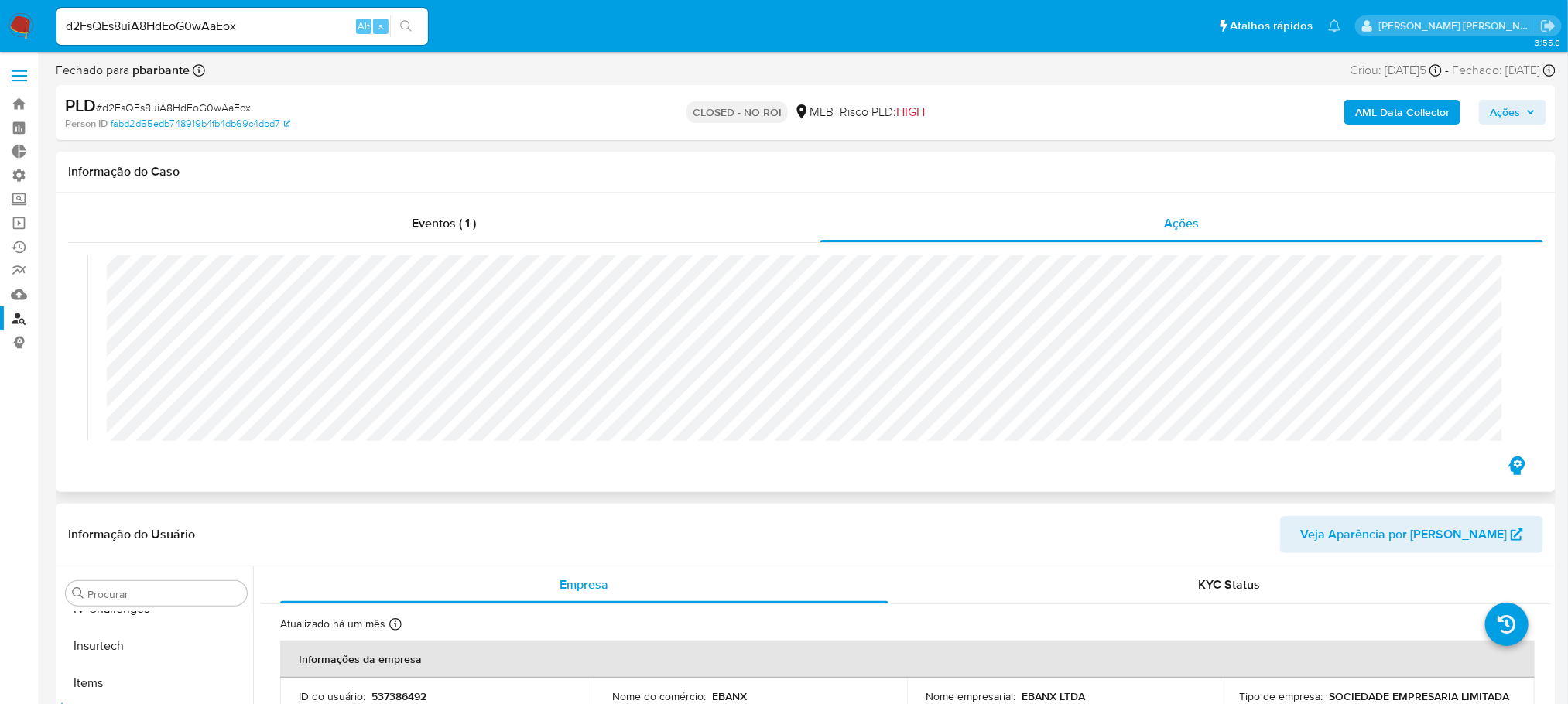
scroll to position [116, 0]
drag, startPoint x: 203, startPoint y: 17, endPoint x: 0, endPoint y: 4, distance: 203.4
click at [0, 4] on nav "Pausado Ver notificaciones d2FsQEs8uiA8HdEoG0wAaEox Alt s Atalhos rápidos Presi…" at bounding box center [784, 26] width 1568 height 51
paste input "rAvqXMU00ruV0Qv3739eyJls"
type input "rAvqXMU00ruV0Qv3739eyJls"
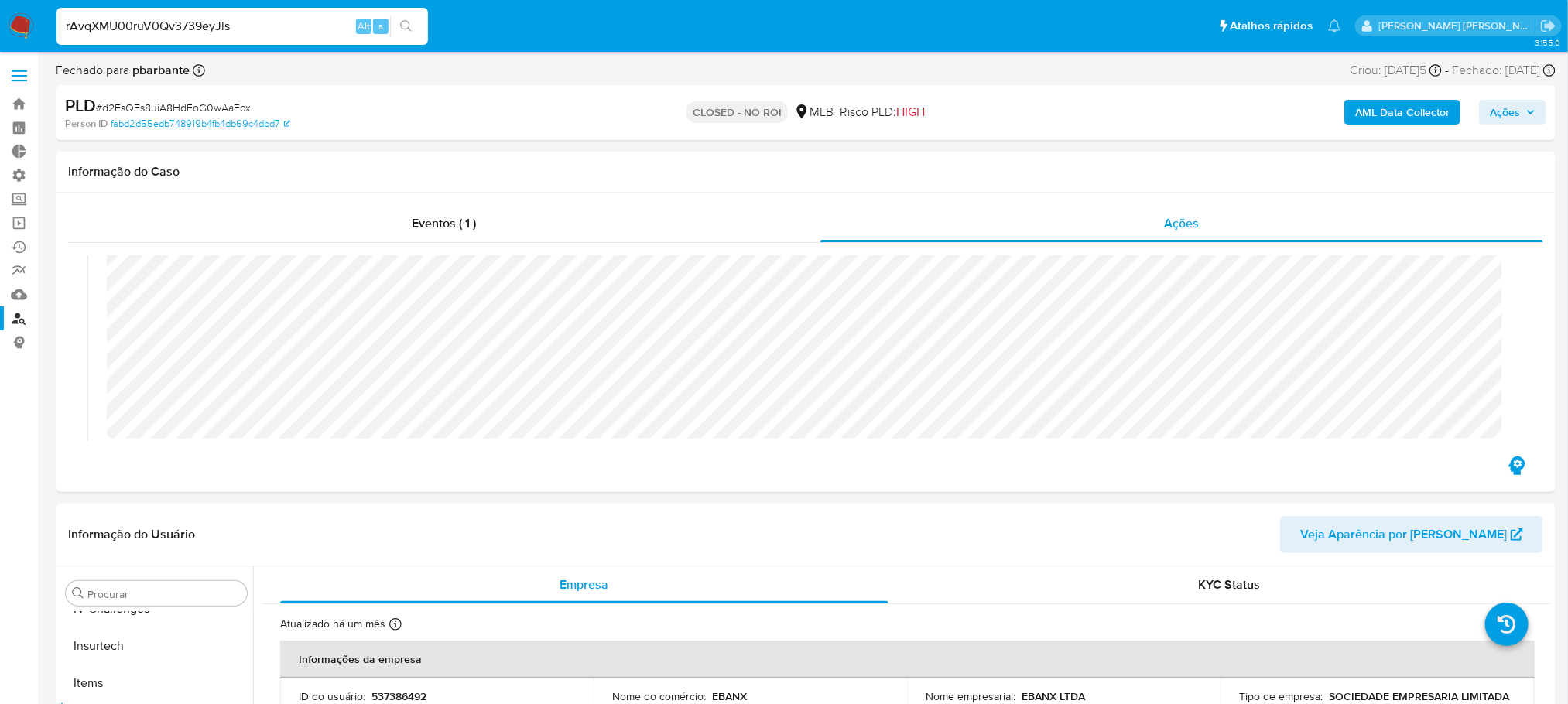
click at [406, 21] on icon "search-icon" at bounding box center [405, 26] width 12 height 12
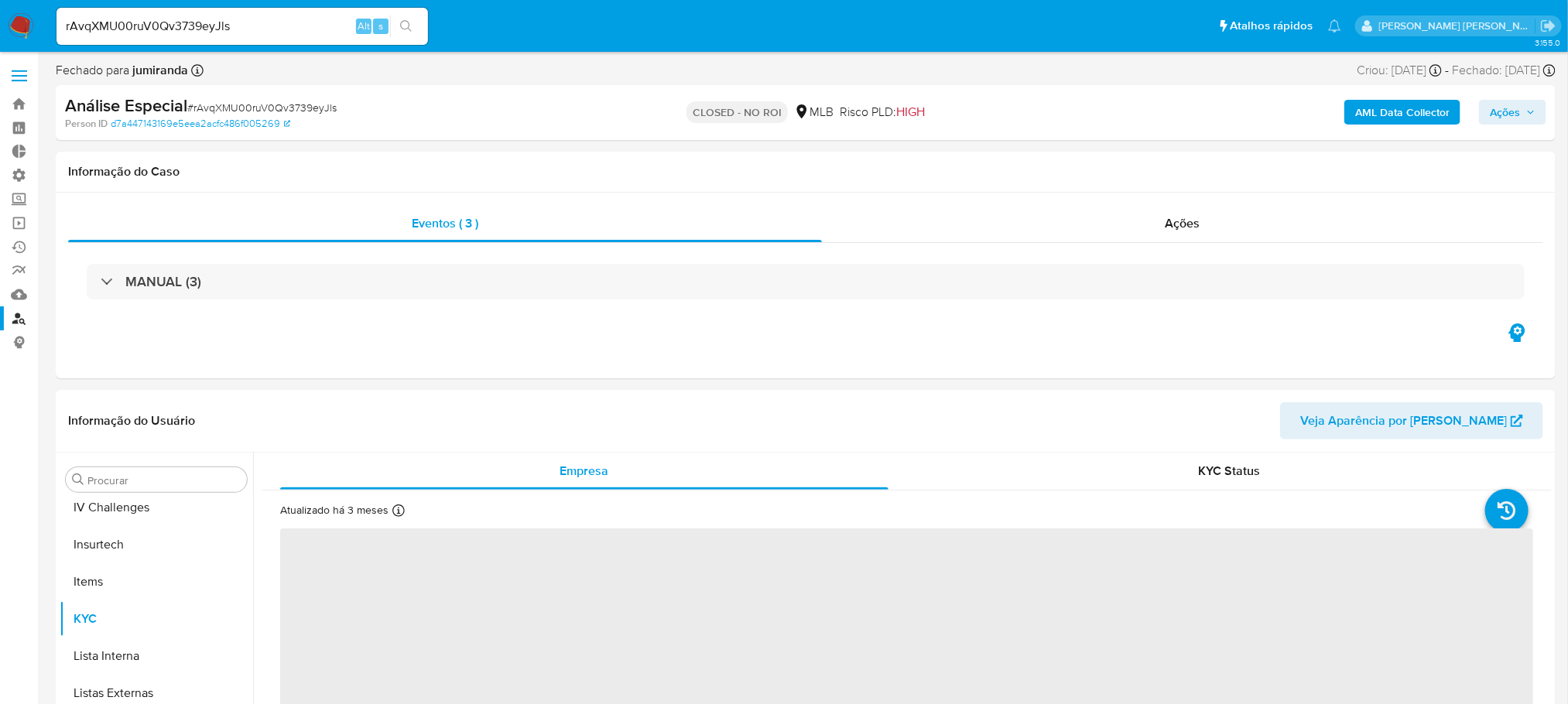
scroll to position [691, 0]
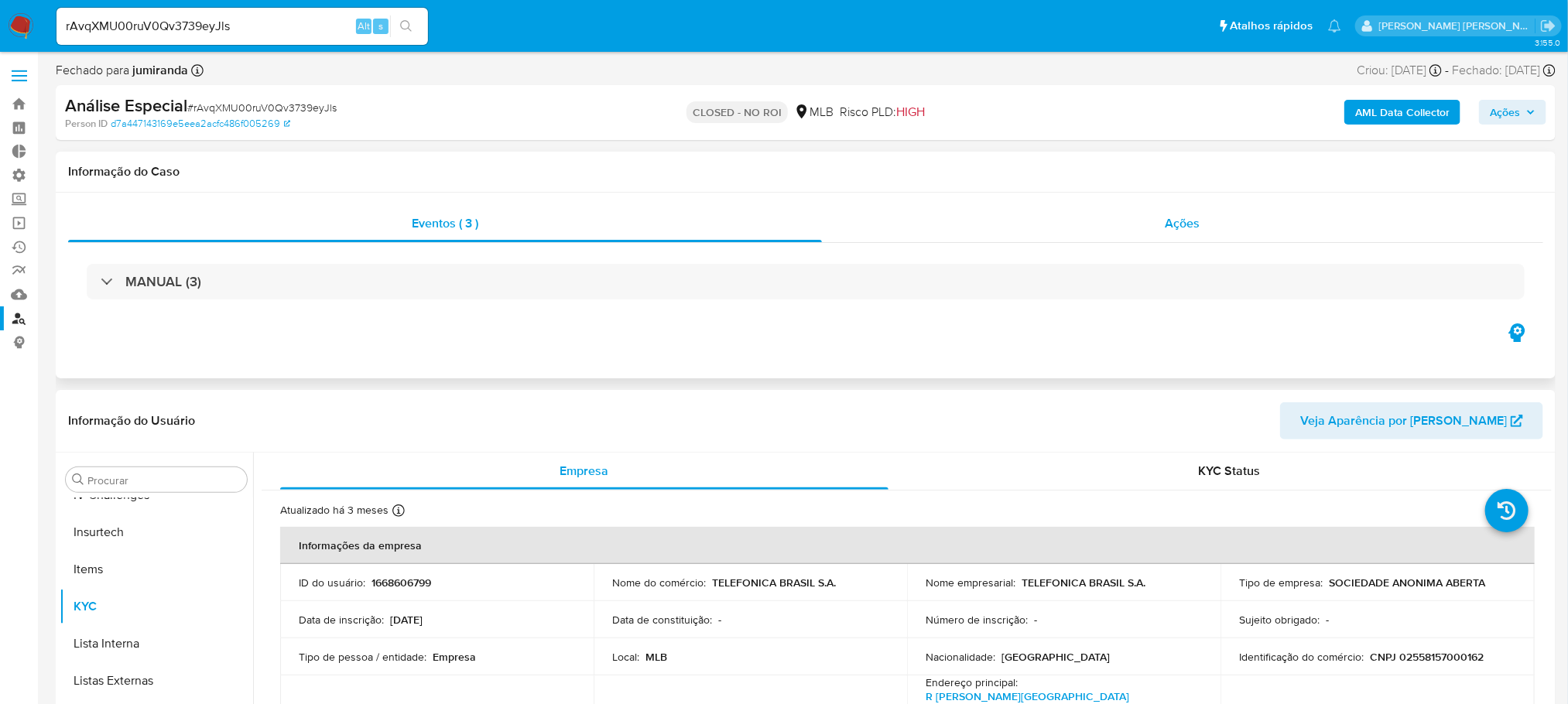
click at [1182, 240] on div "Ações" at bounding box center [1182, 223] width 722 height 37
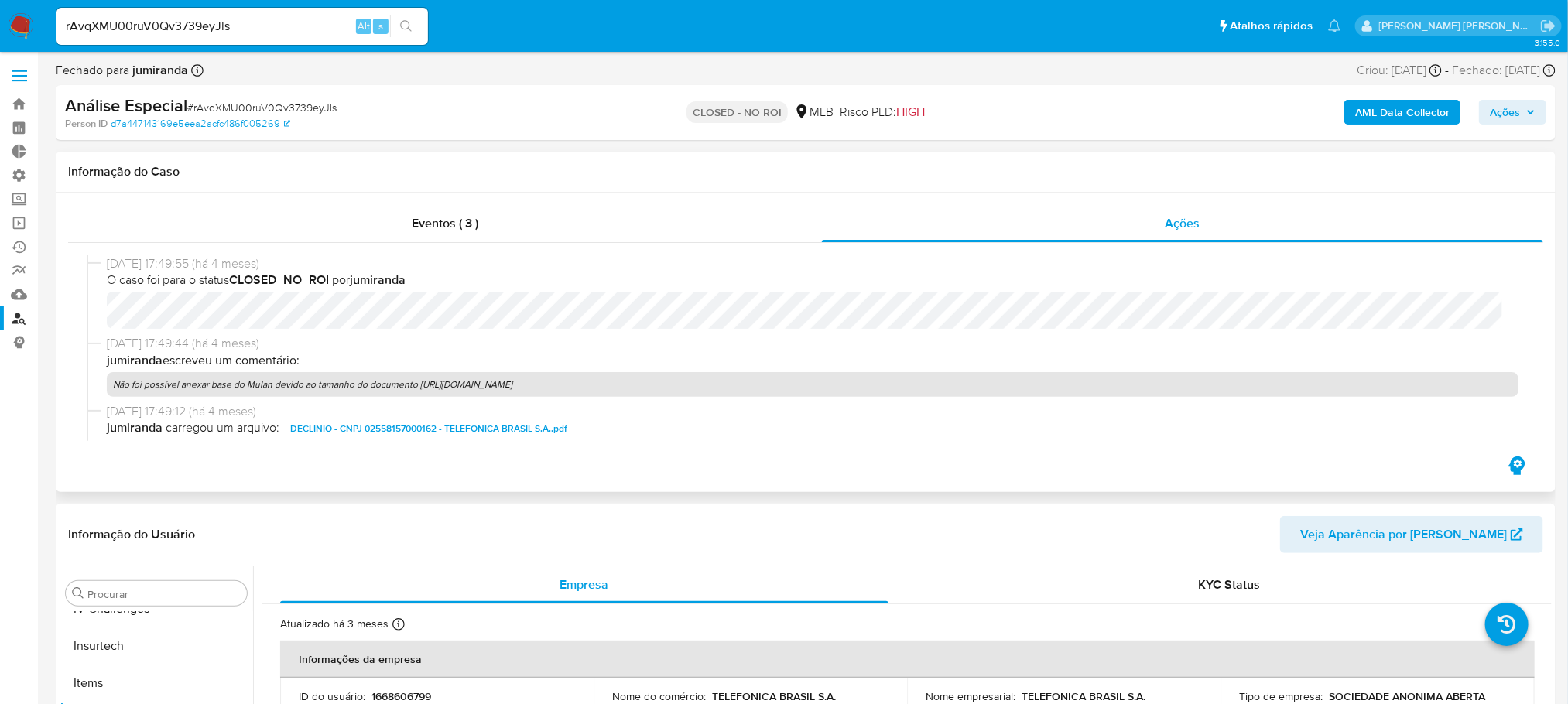
select select "10"
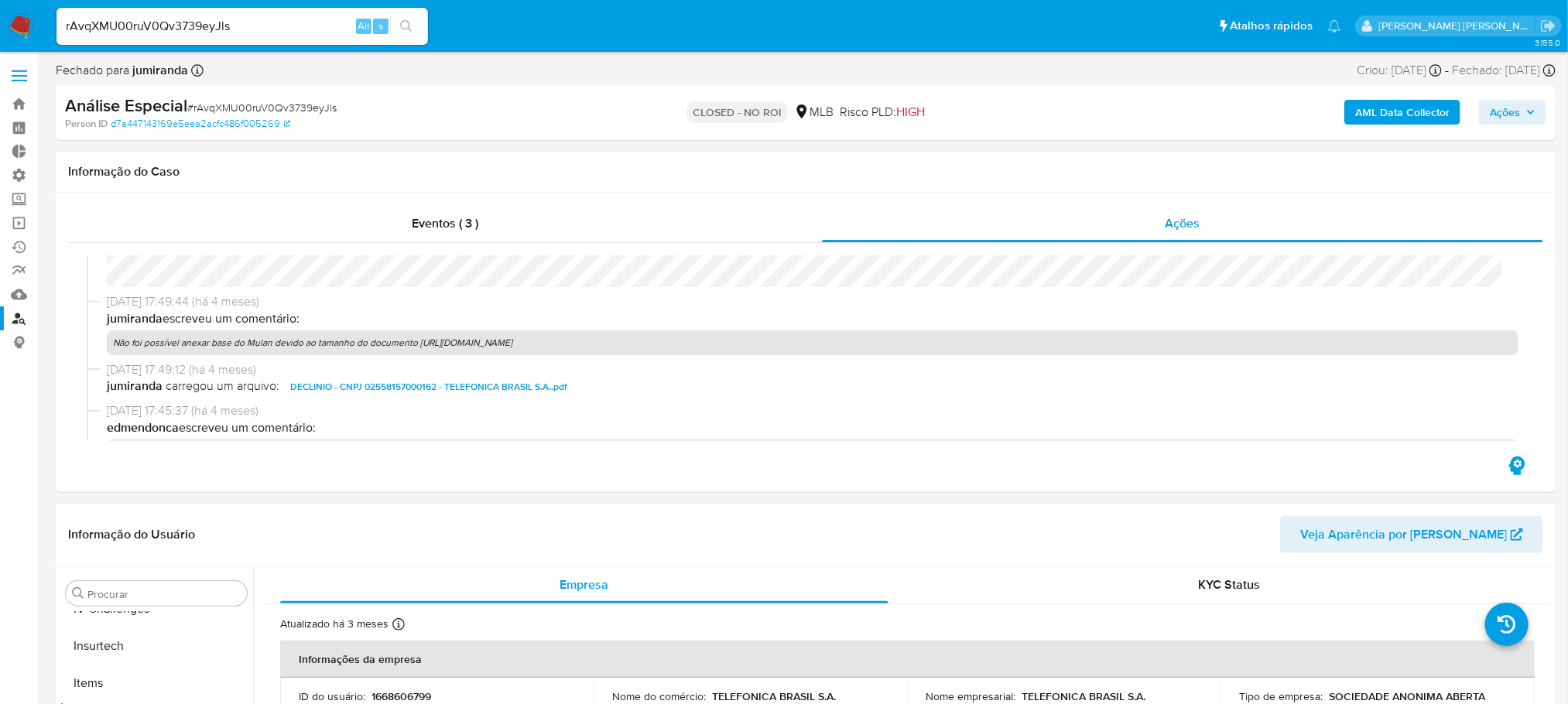
scroll to position [0, 0]
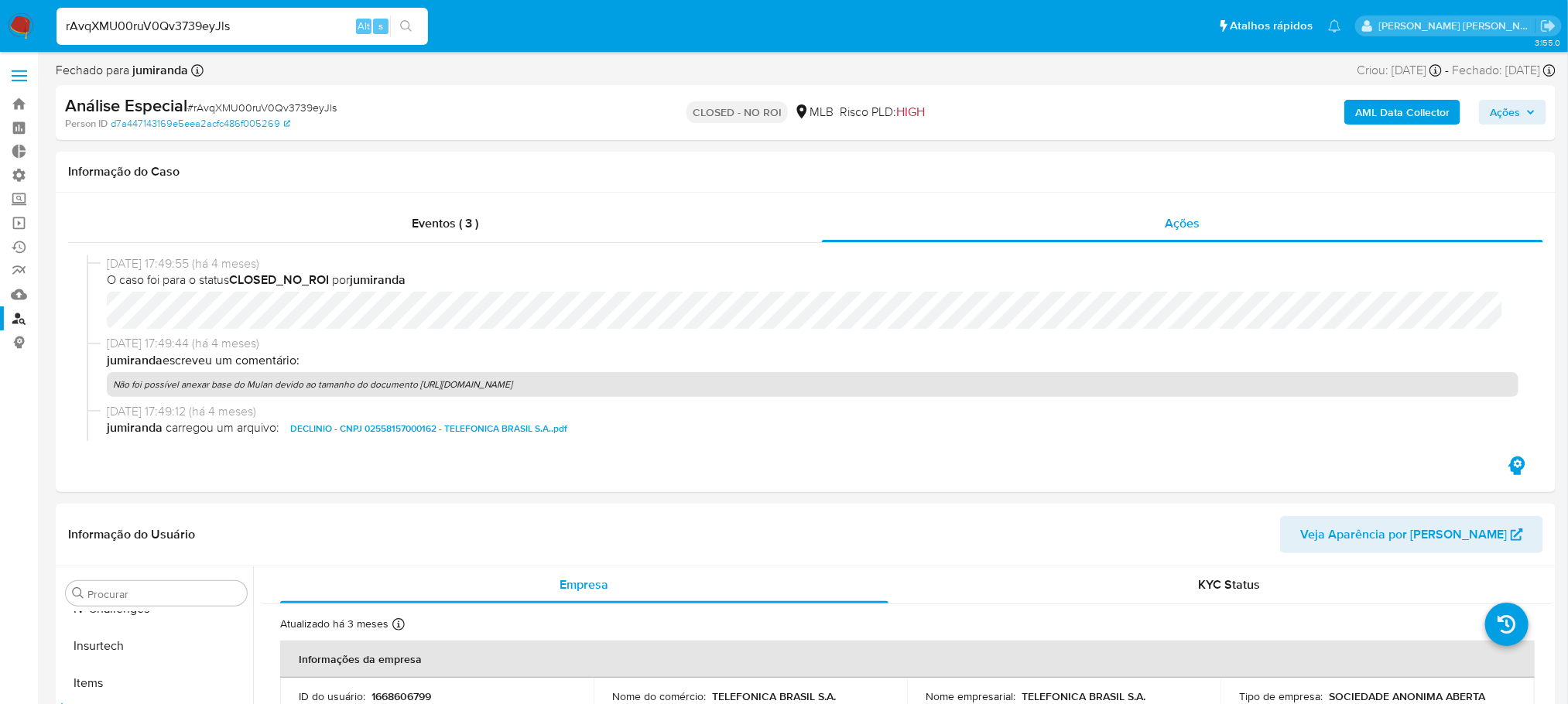
drag, startPoint x: 255, startPoint y: 21, endPoint x: 21, endPoint y: 14, distance: 234.1
click at [21, 14] on nav "Pausado Ver notificaciones rAvqXMU00ruV0Qv3739eyJls Alt s Atalhos rápidos Presi…" at bounding box center [784, 26] width 1568 height 51
paste input "kGPxVrrgrDDG4YEIaIXvnshK"
type input "kGPxVrrgrDDG4YEIaIXvnshK"
click at [400, 27] on icon "search-icon" at bounding box center [406, 27] width 12 height 12
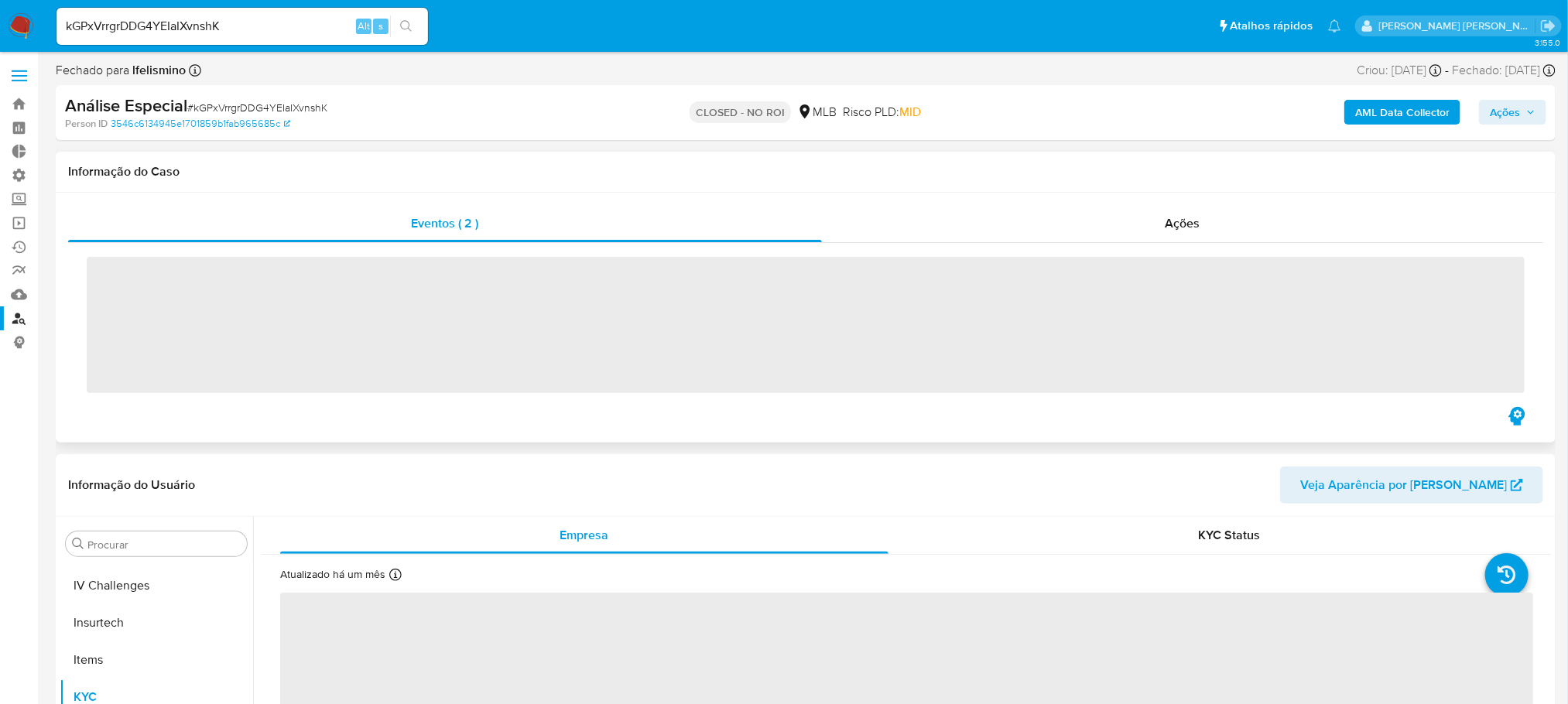
scroll to position [691, 0]
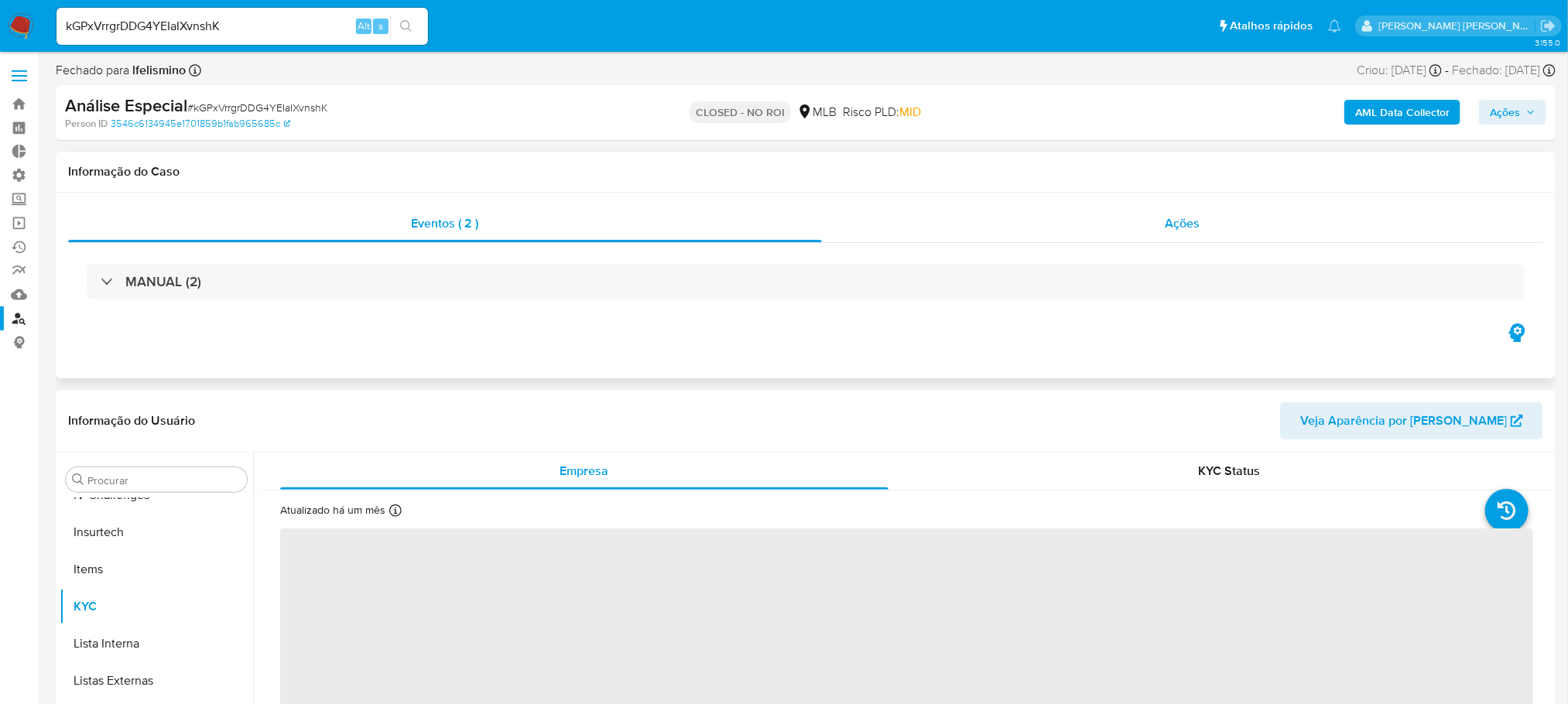
click at [1180, 223] on span "Ações" at bounding box center [1182, 223] width 35 height 18
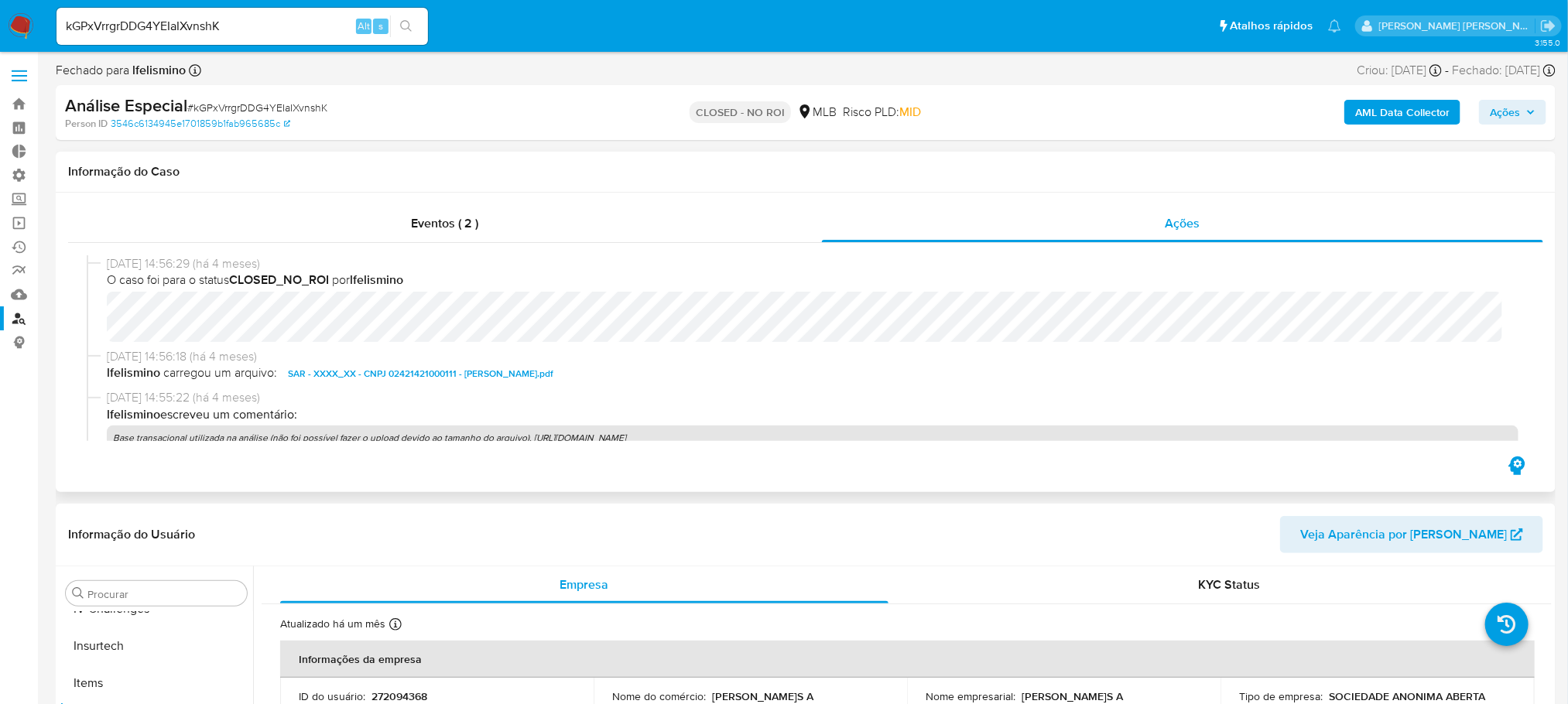
select select "10"
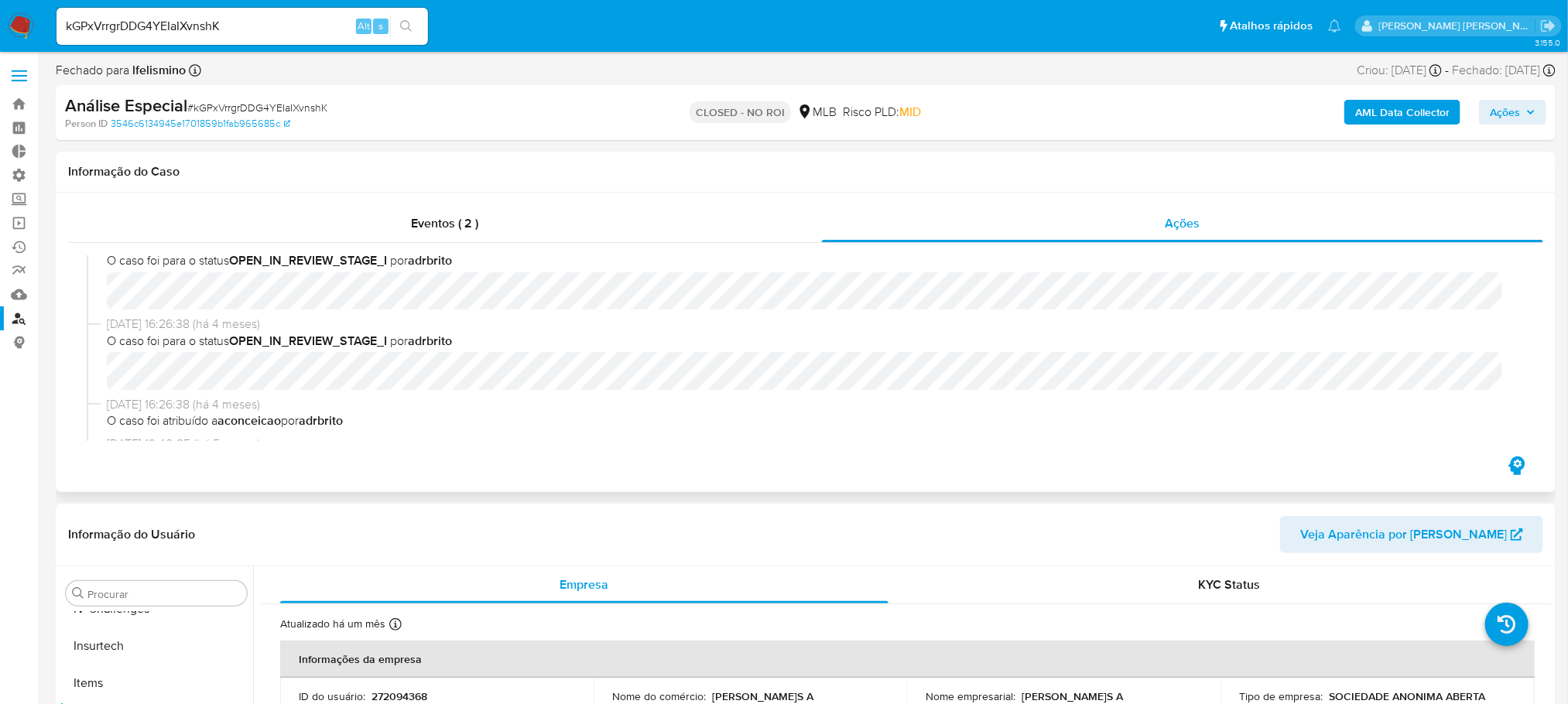
scroll to position [0, 0]
